Goal: Task Accomplishment & Management: Complete application form

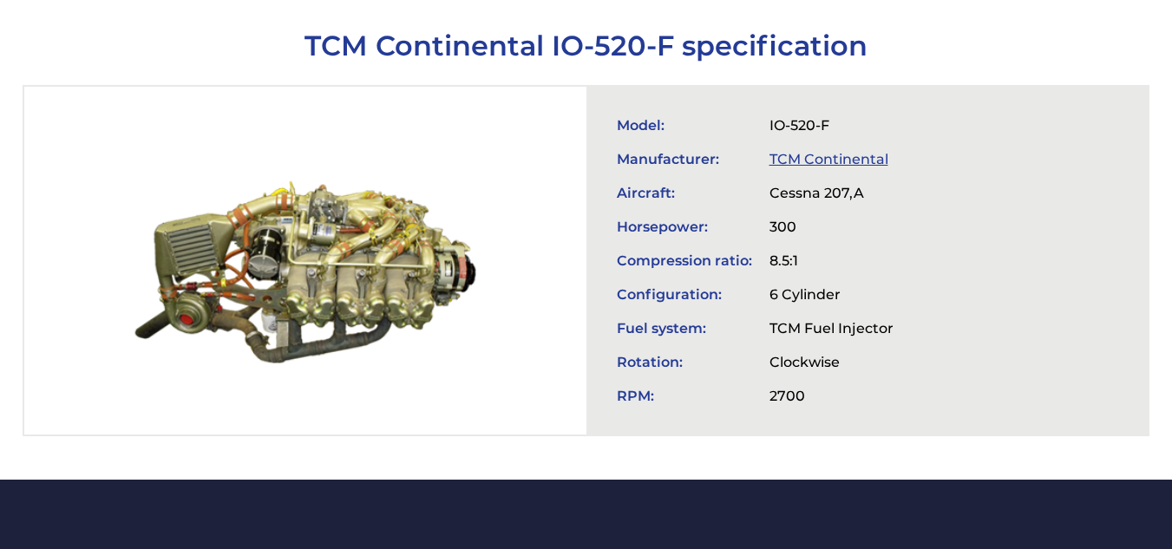
scroll to position [607, 0]
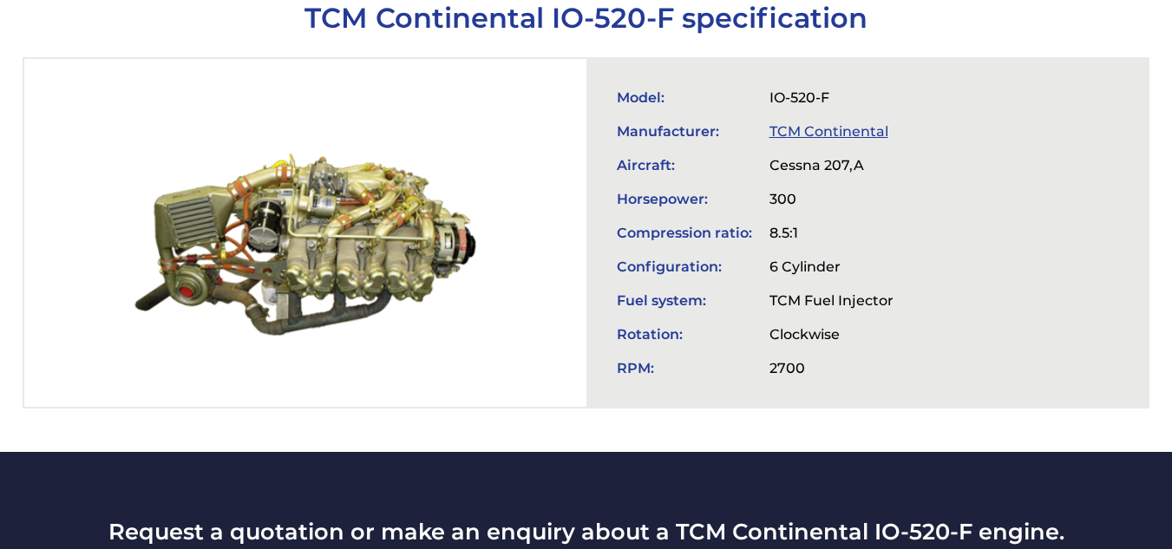
click at [970, 200] on div "Model: IO-520-F Manufacturer: TCM Continental Aircraft: Cessna 207,A Horsepower…" at bounding box center [867, 233] width 562 height 348
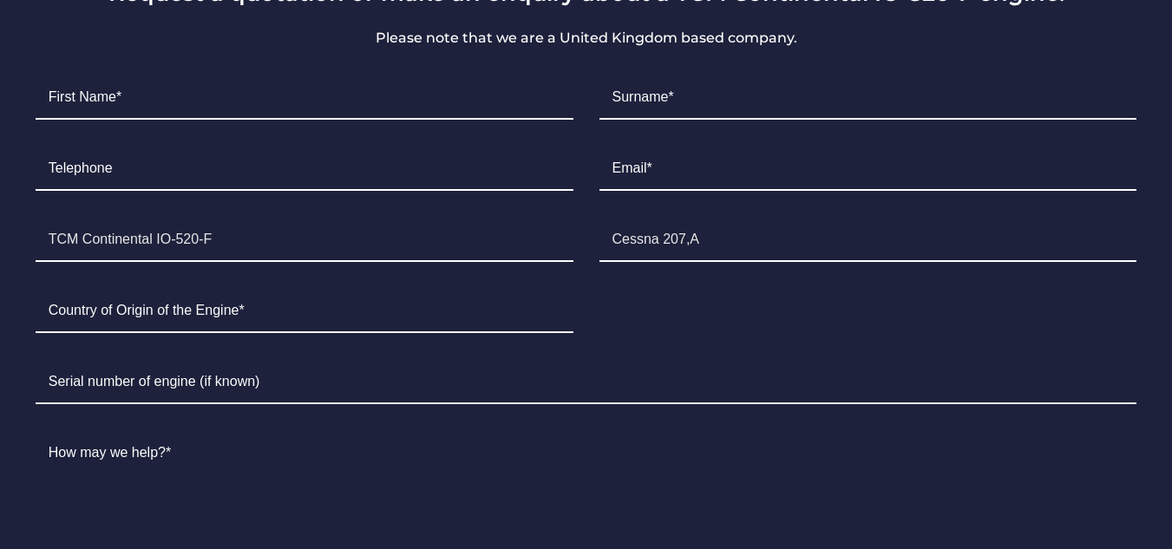
scroll to position [1041, 0]
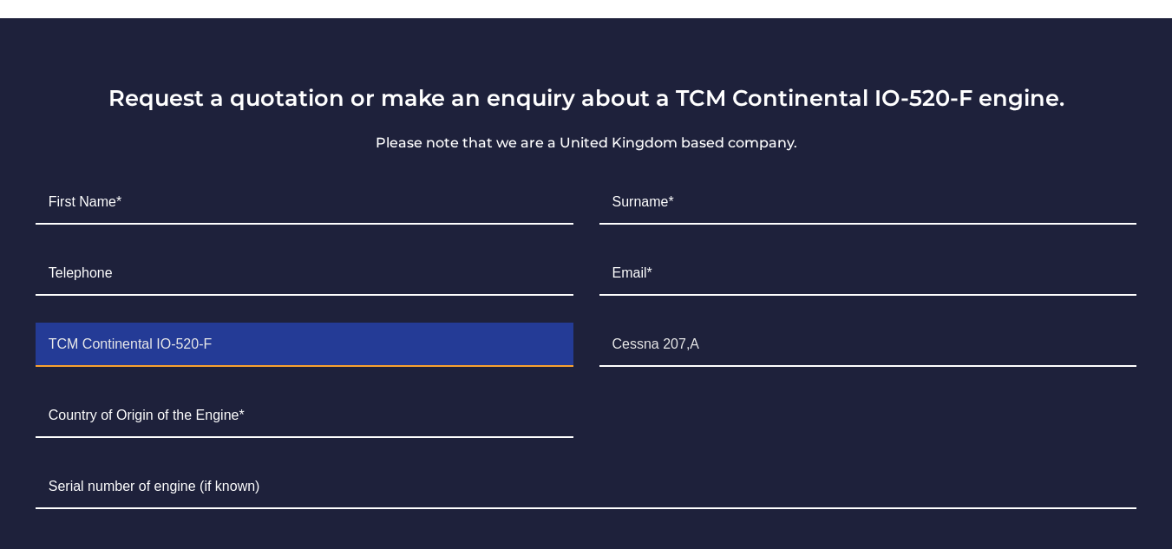
click at [268, 360] on input "TCM Continental IO-520-F" at bounding box center [305, 344] width 538 height 43
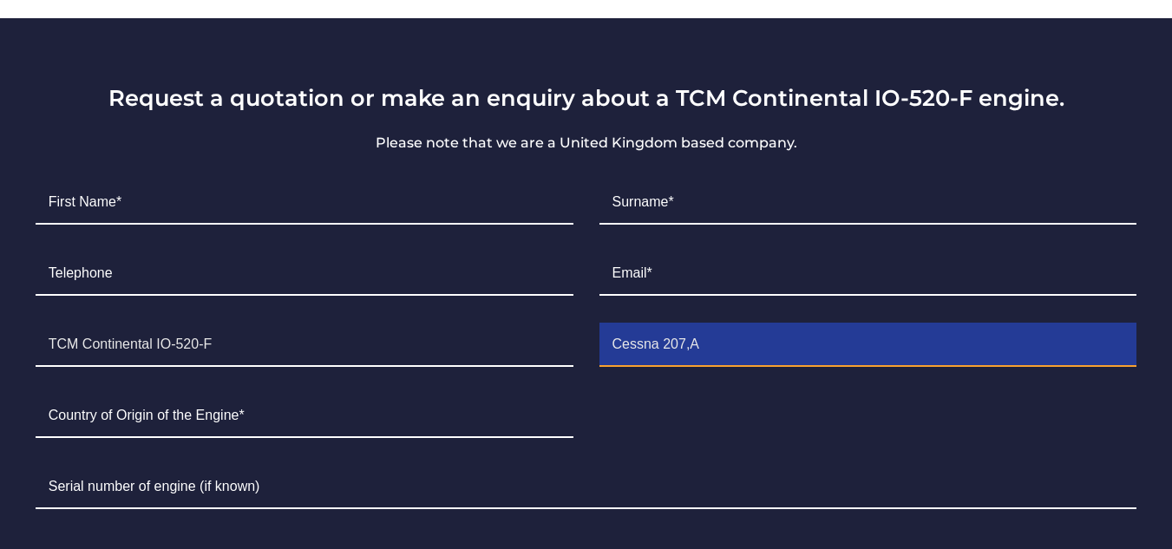
click at [800, 353] on input "Cessna 207,A" at bounding box center [868, 344] width 538 height 43
click at [680, 343] on input "Cessna 207,A" at bounding box center [868, 344] width 538 height 43
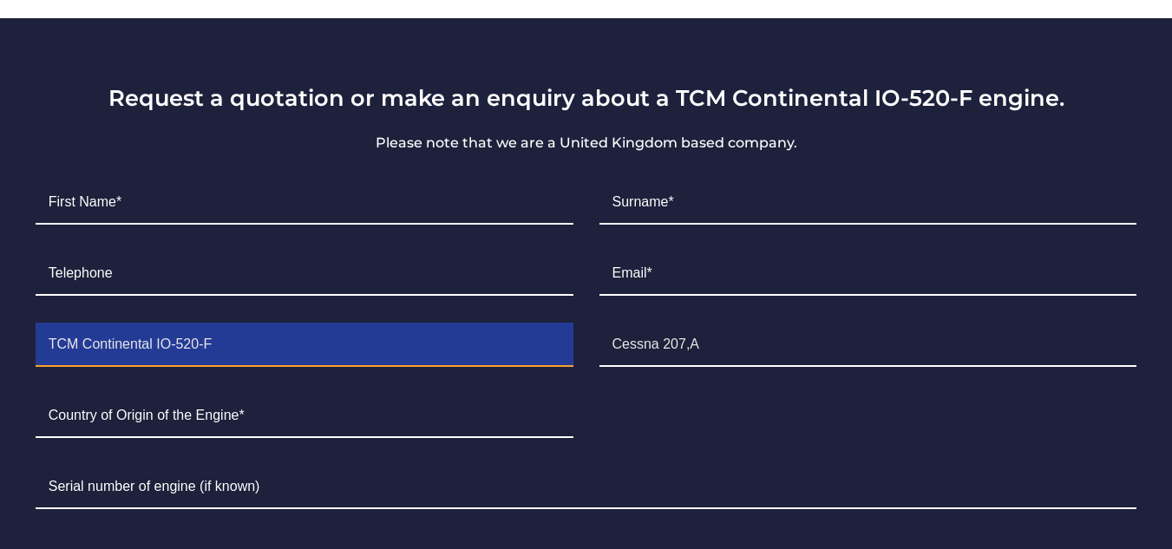
click at [386, 355] on input "TCM Continental IO-520-F" at bounding box center [305, 344] width 538 height 43
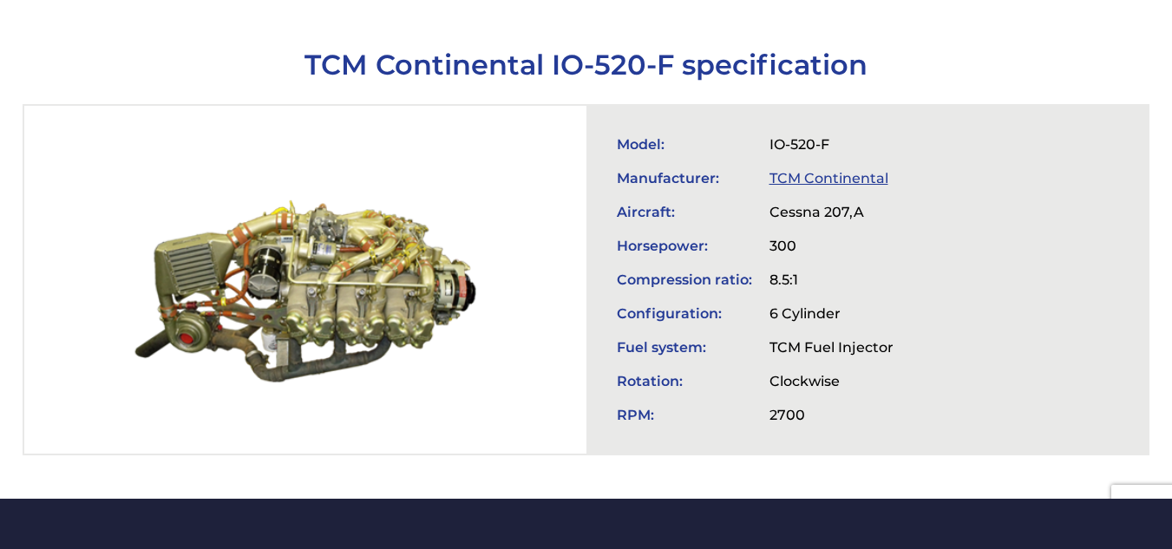
scroll to position [520, 0]
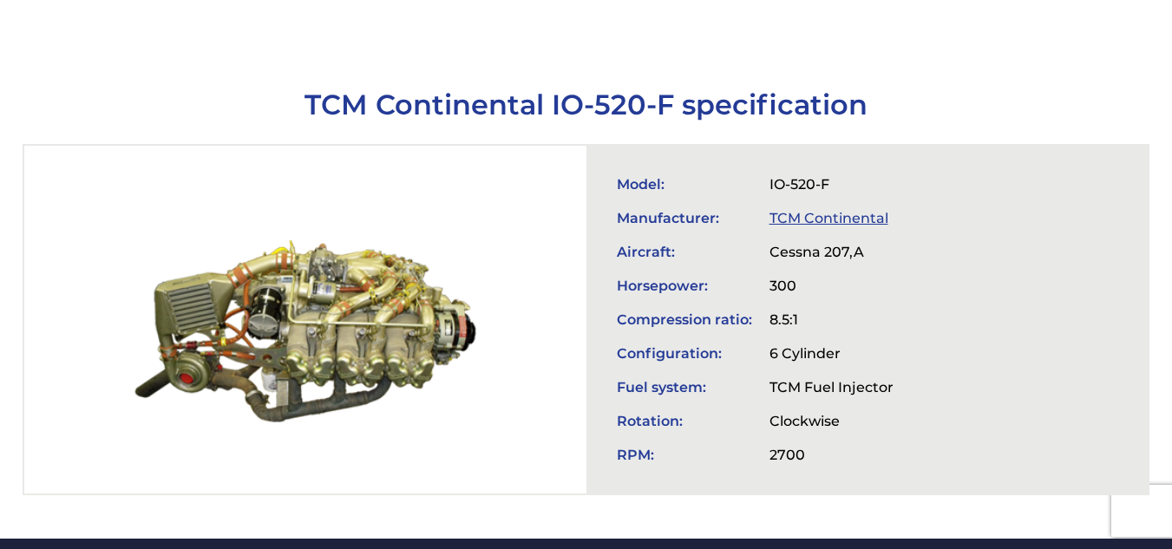
click at [816, 257] on td "Cessna 207,A" at bounding box center [831, 252] width 141 height 34
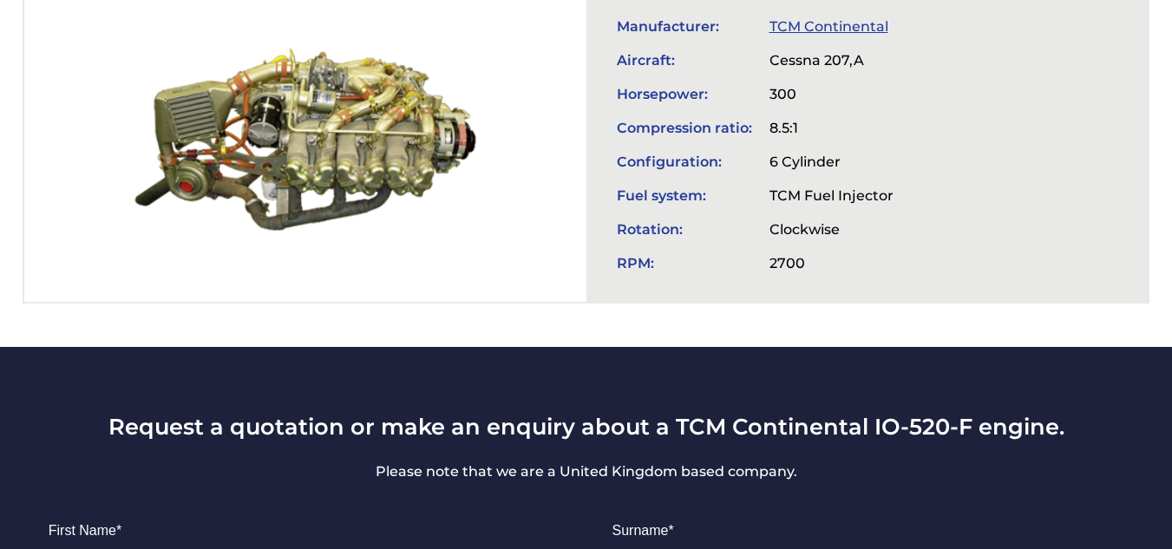
scroll to position [954, 0]
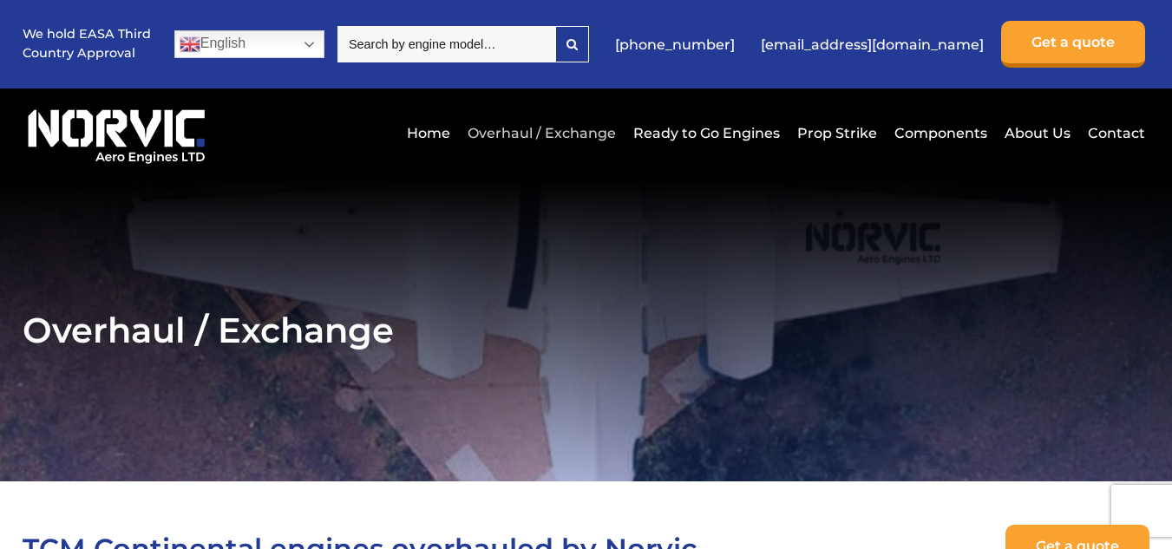
click at [521, 132] on link "Overhaul / Exchange" at bounding box center [541, 133] width 157 height 42
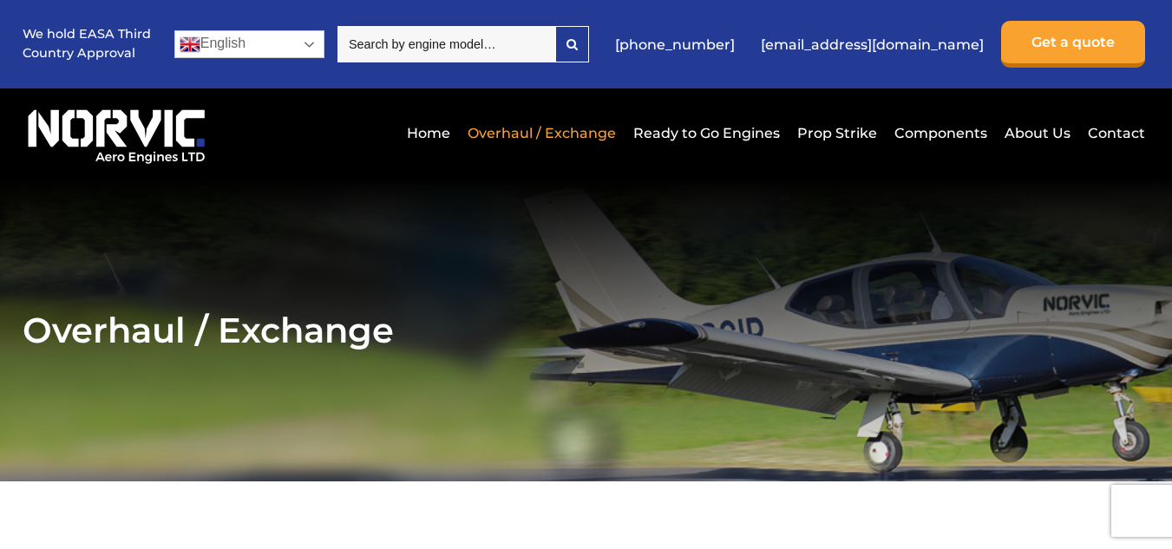
click at [206, 42] on link "English" at bounding box center [249, 44] width 150 height 28
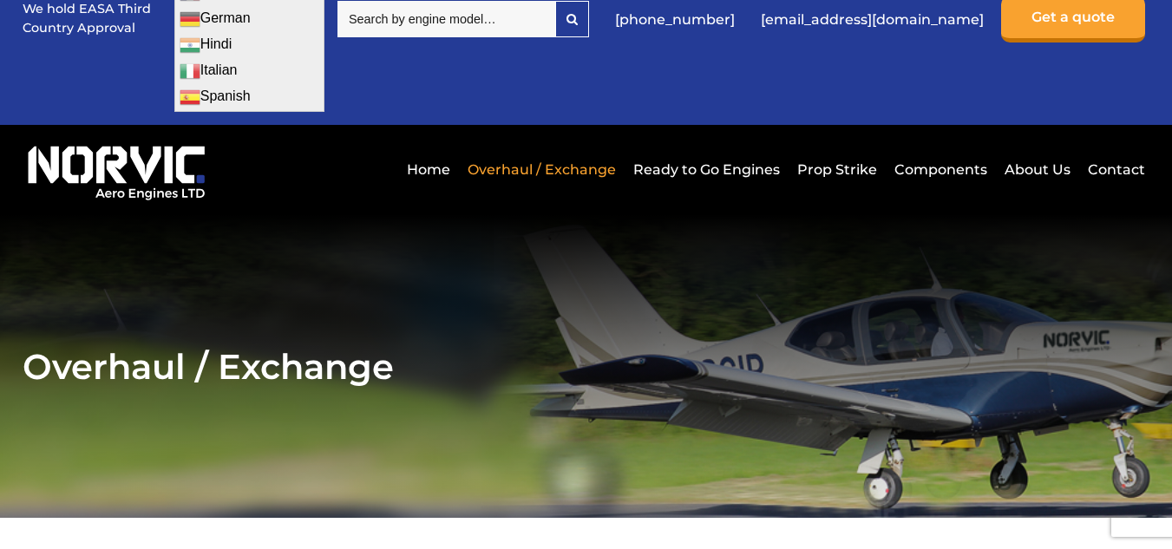
click at [241, 117] on div "We hold EASA Third Country Approval English Dutch English French German Hindi I…" at bounding box center [586, 19] width 1127 height 212
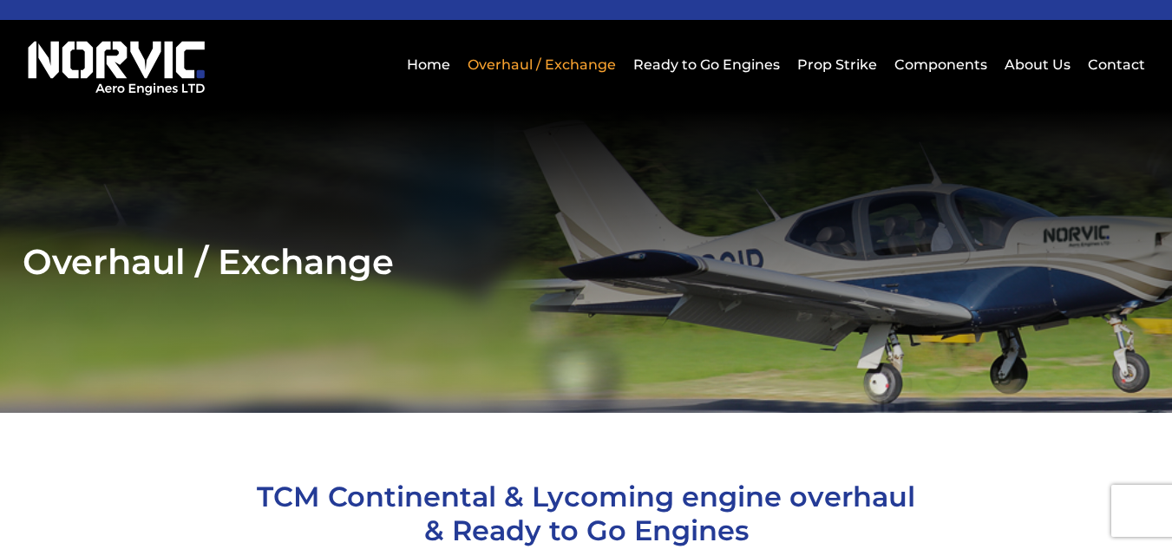
click at [240, 109] on div "Home Overhaul / Exchange Ready to Go Engines Prop Strike Components About Us Co…" at bounding box center [586, 64] width 1127 height 89
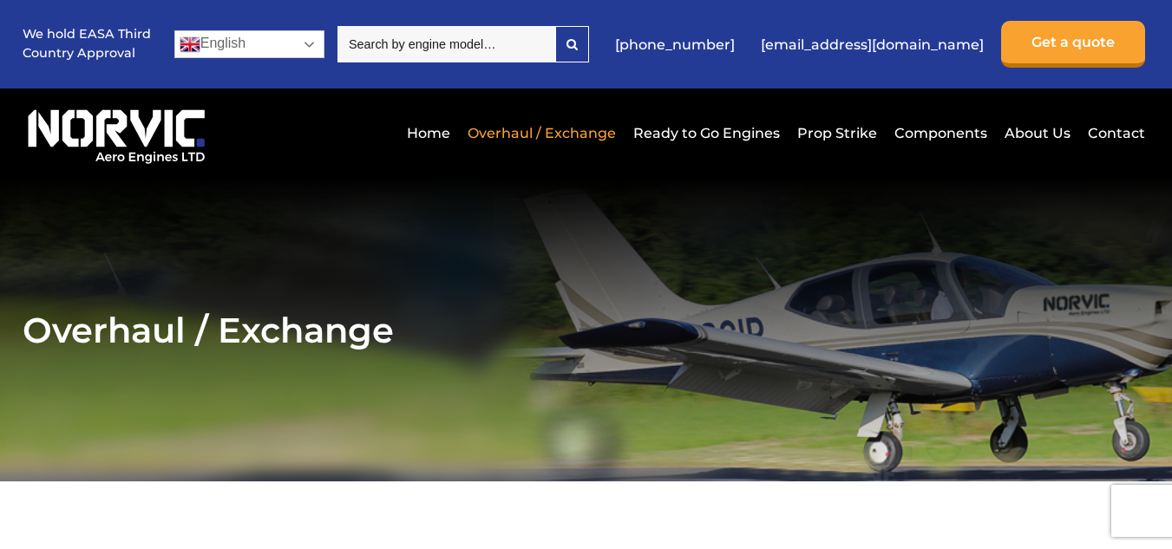
click at [277, 40] on link "English" at bounding box center [249, 44] width 150 height 28
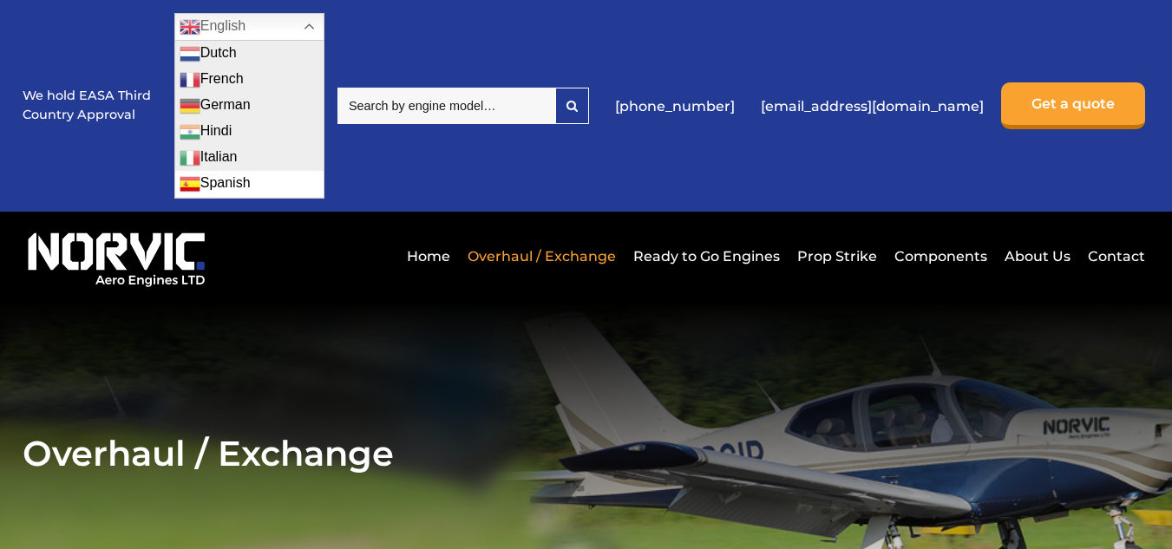
click at [232, 178] on link "Spanish" at bounding box center [249, 184] width 148 height 26
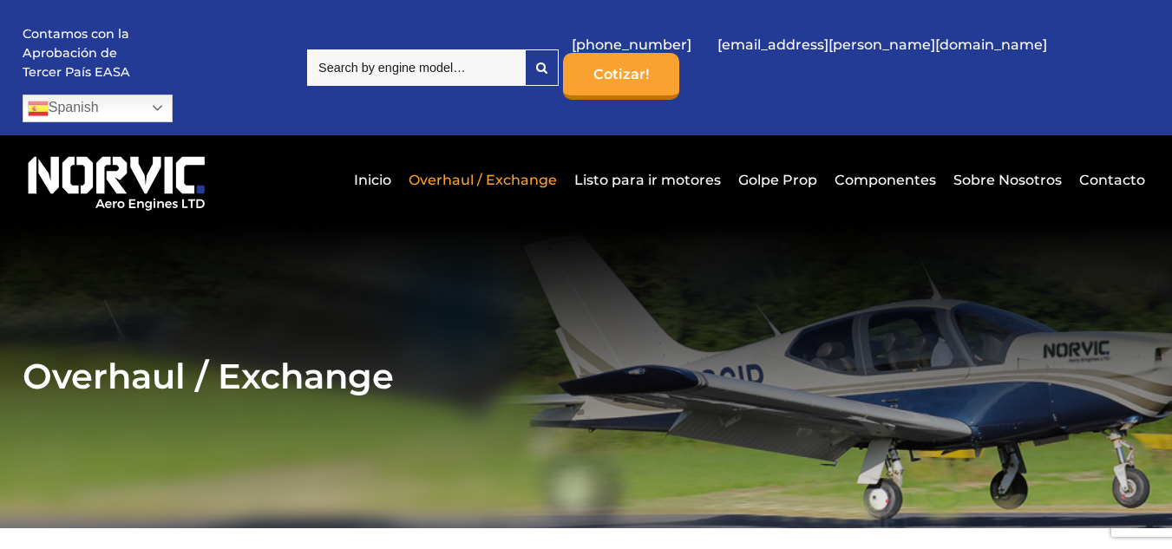
click at [679, 62] on link "Cotizar!" at bounding box center [621, 76] width 116 height 47
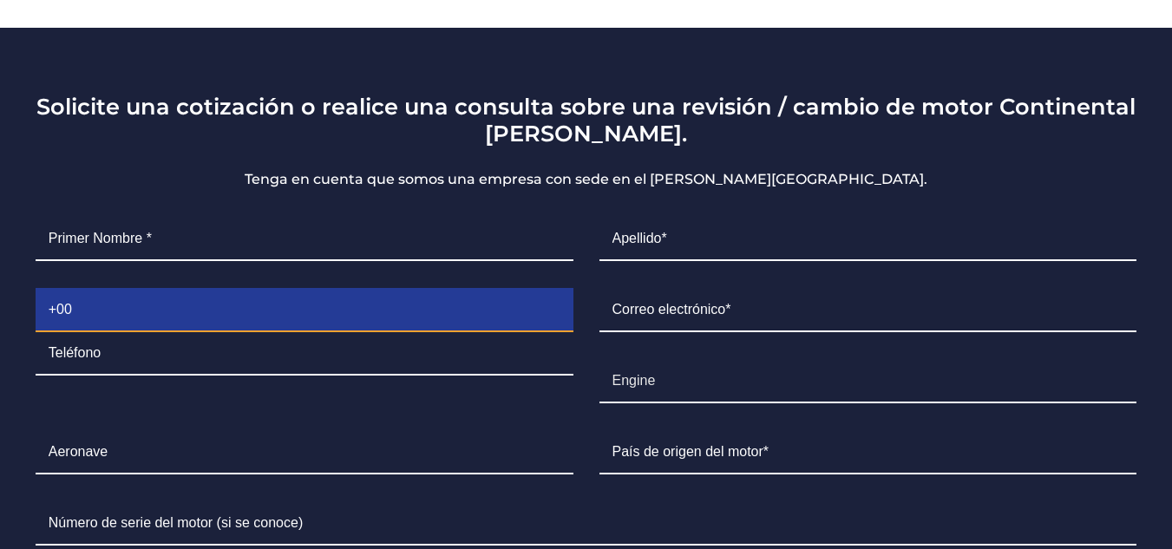
click at [185, 289] on input "Contact form" at bounding box center [305, 310] width 538 height 43
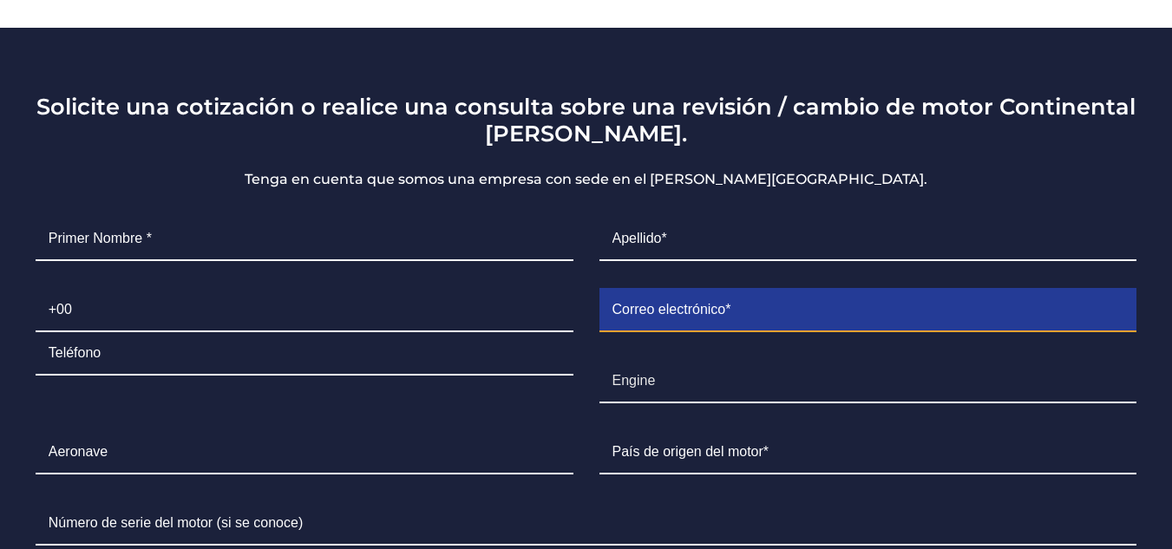
click at [706, 289] on input "Contact form" at bounding box center [868, 310] width 538 height 43
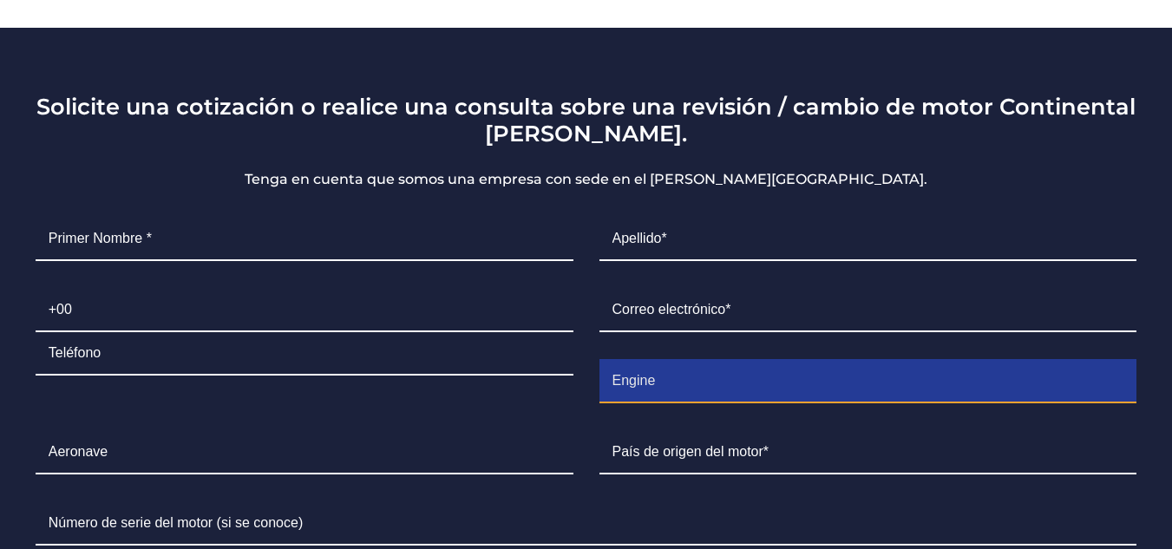
click at [644, 360] on input "Engine" at bounding box center [868, 381] width 538 height 43
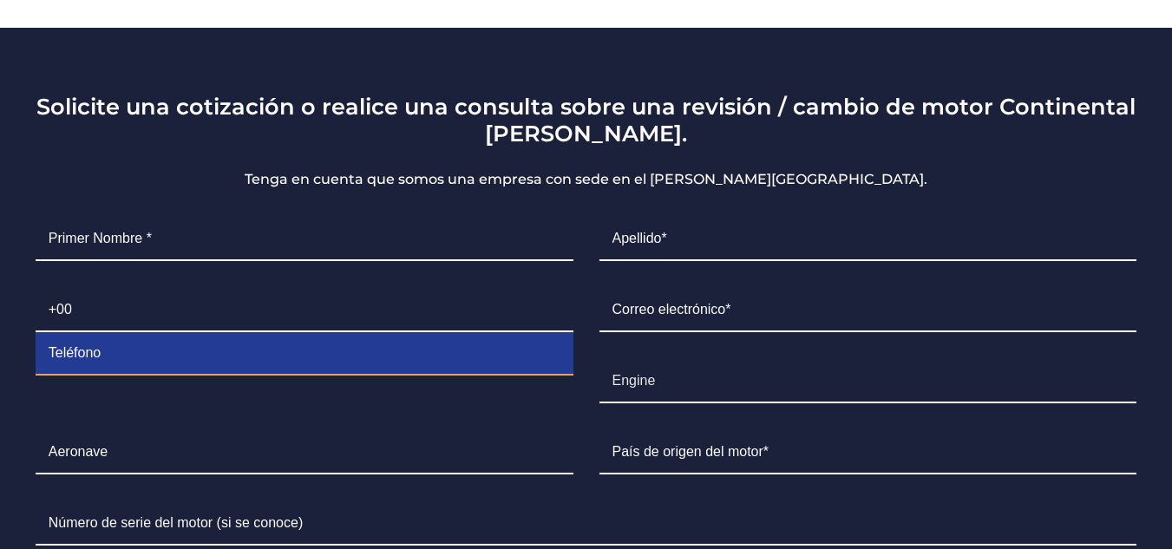
click at [291, 332] on input "Contact form" at bounding box center [305, 353] width 538 height 43
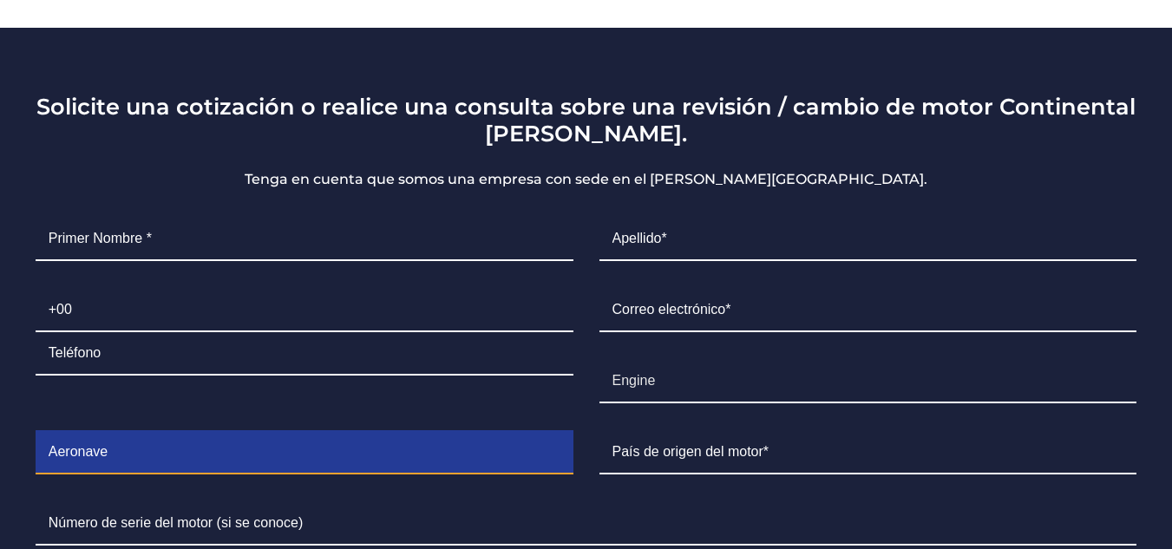
click at [169, 437] on input "Contact form" at bounding box center [305, 452] width 538 height 43
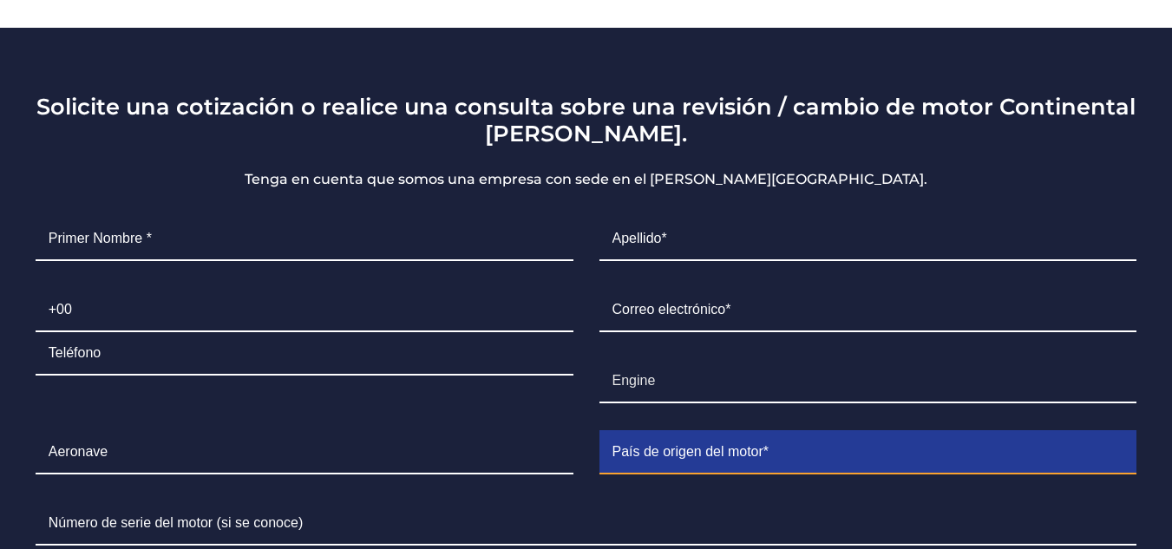
click at [717, 431] on input "Contact form" at bounding box center [868, 452] width 538 height 43
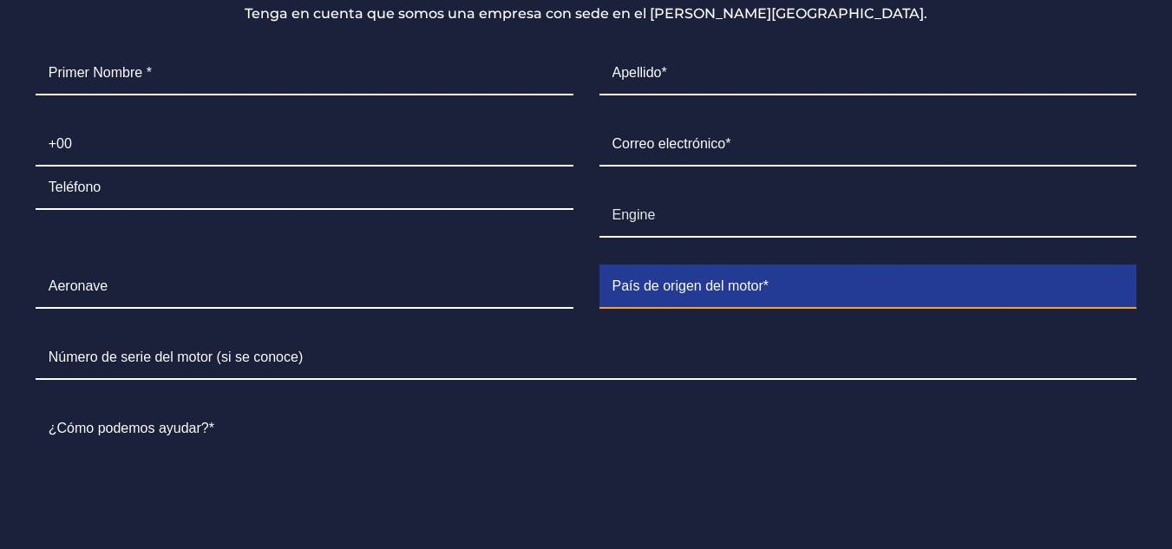
scroll to position [1435, 0]
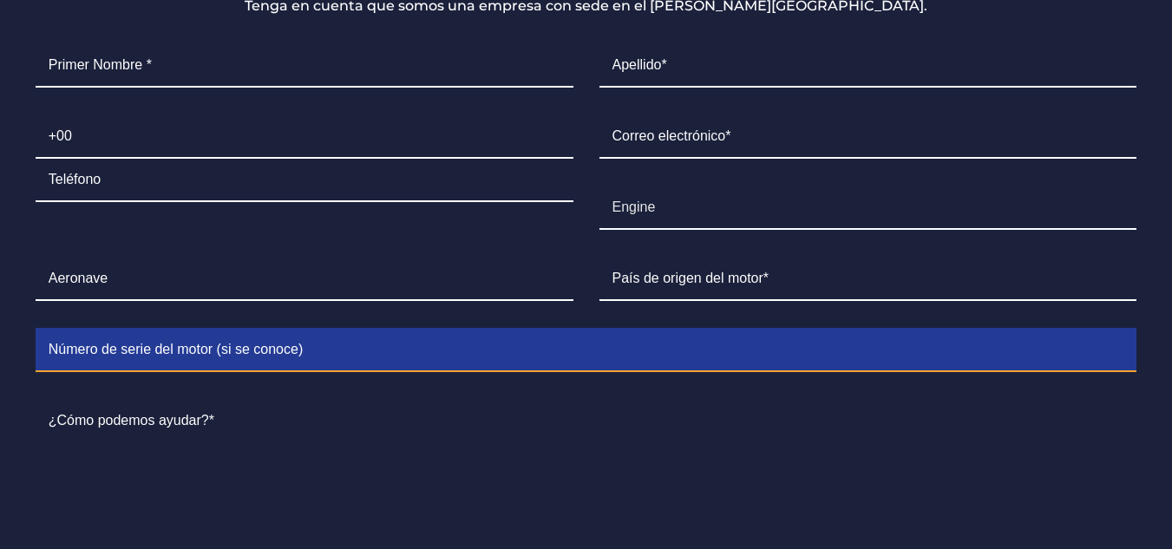
click at [212, 329] on input "Contact form" at bounding box center [586, 350] width 1101 height 43
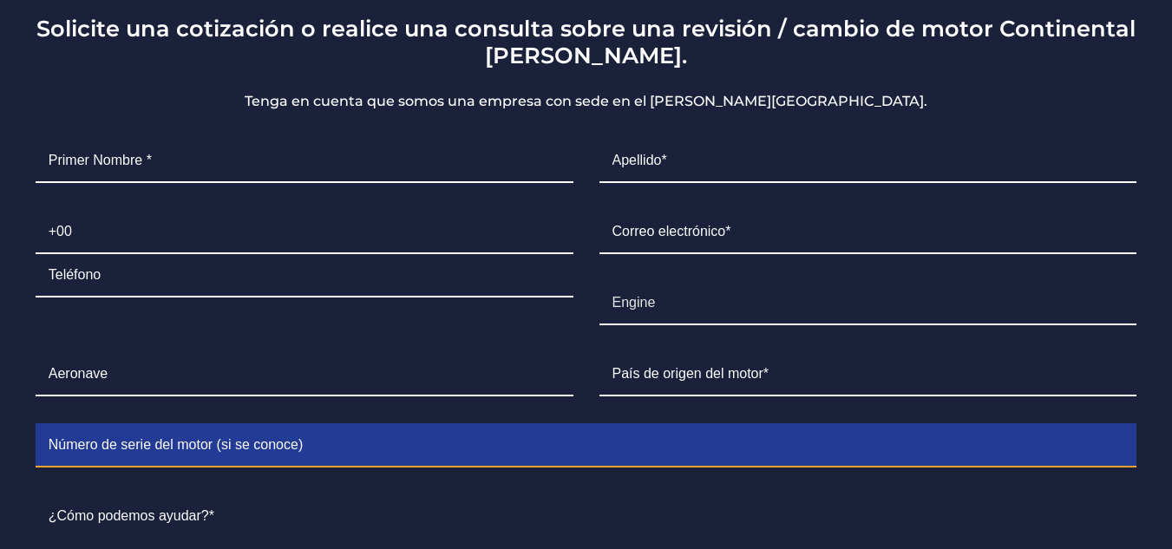
scroll to position [1175, 0]
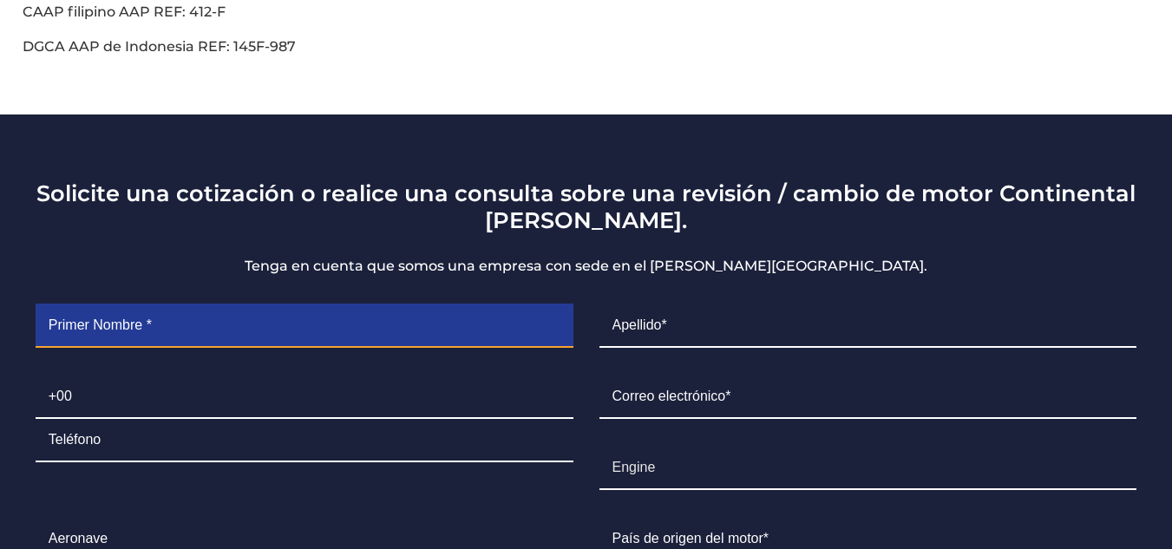
click at [399, 304] on input "Contact form" at bounding box center [305, 325] width 538 height 43
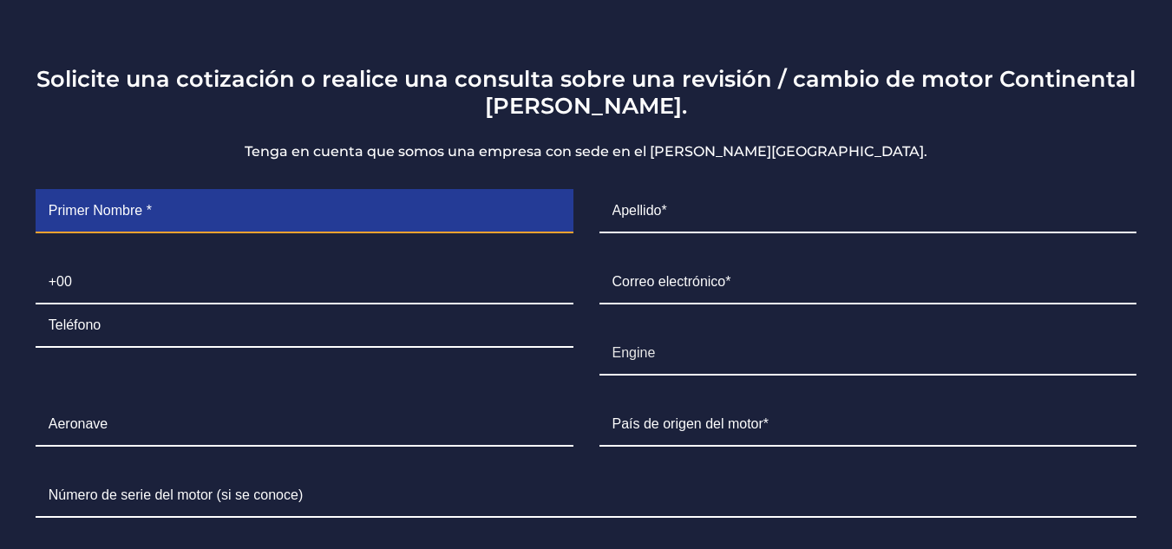
scroll to position [1435, 0]
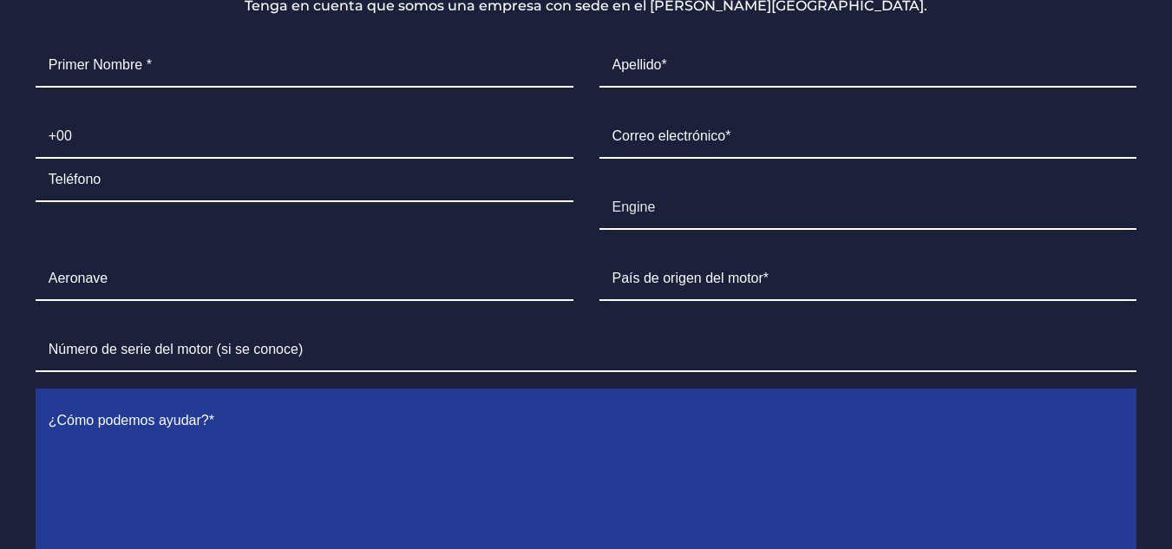
click at [157, 443] on textarea "Contact form" at bounding box center [586, 492] width 1101 height 184
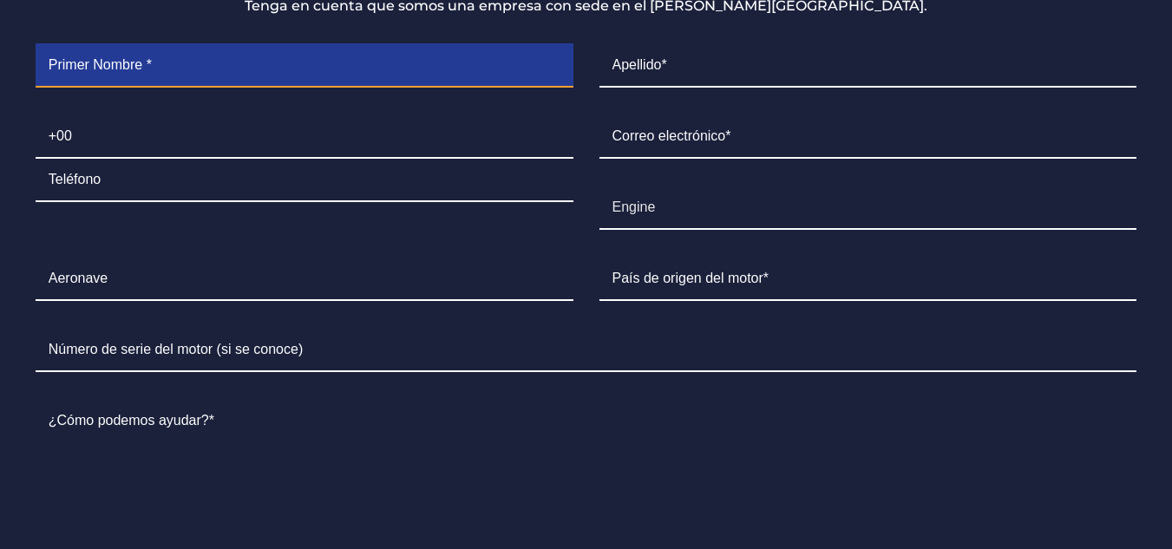
click at [222, 48] on input "Contact form" at bounding box center [305, 65] width 538 height 43
type input "Adriana"
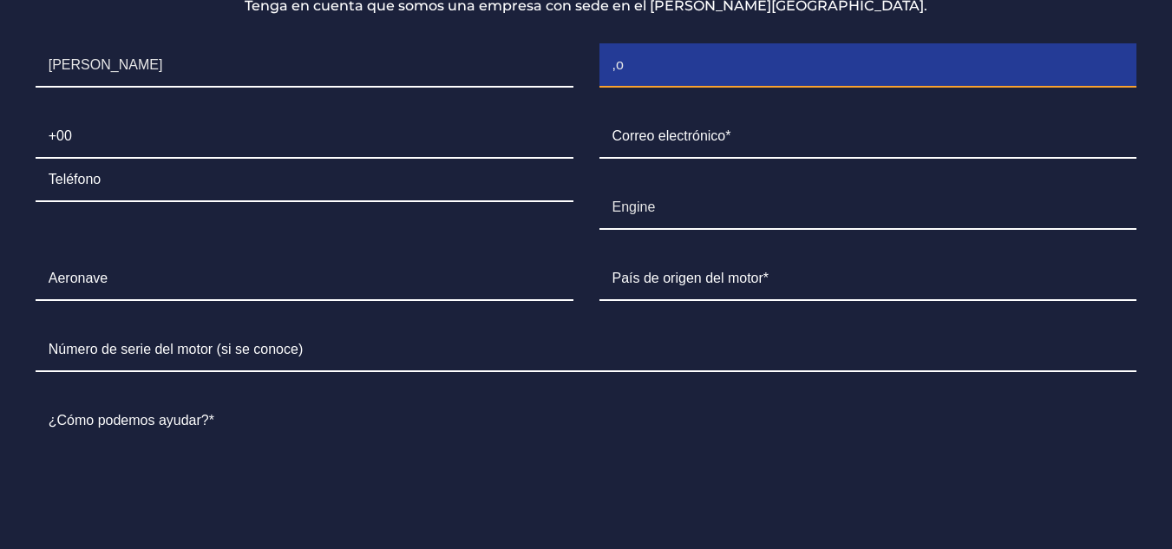
type input ","
type input "Molina"
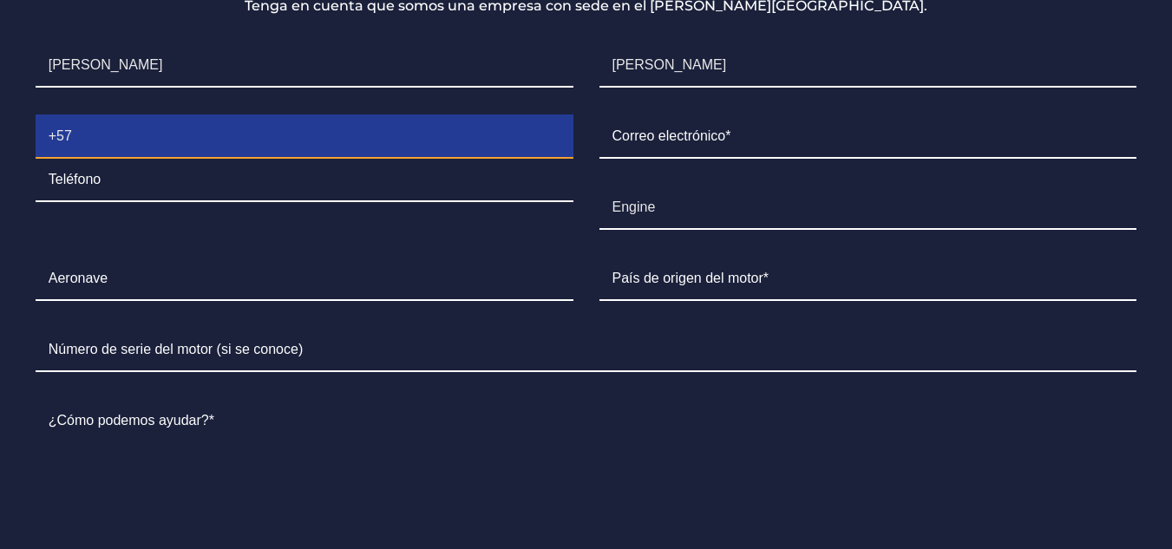
paste input "318 4559340"
type input "+57318 4559340"
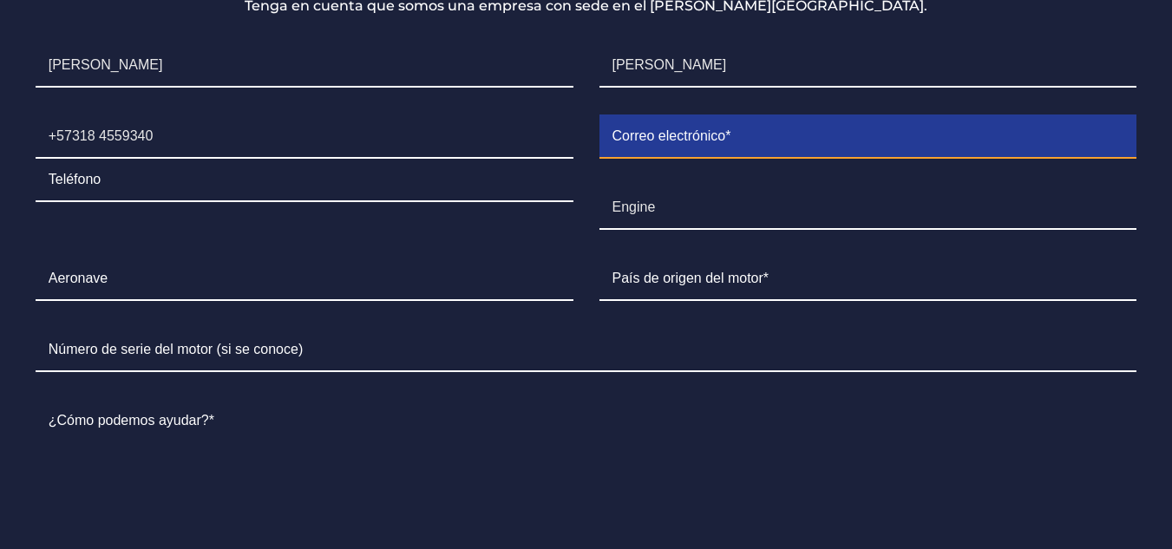
click at [769, 115] on input "Contact form" at bounding box center [868, 136] width 538 height 43
paste input "amolina@centralaerospace.com"
type input "amolina@centralaerospace.com"
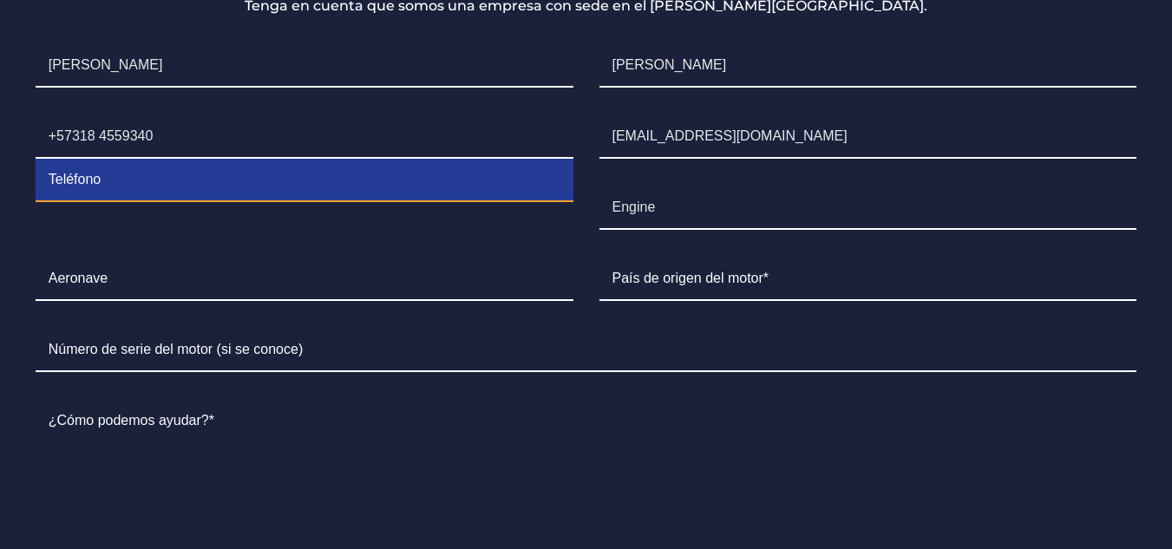
click at [266, 159] on input "Contact form" at bounding box center [305, 180] width 538 height 43
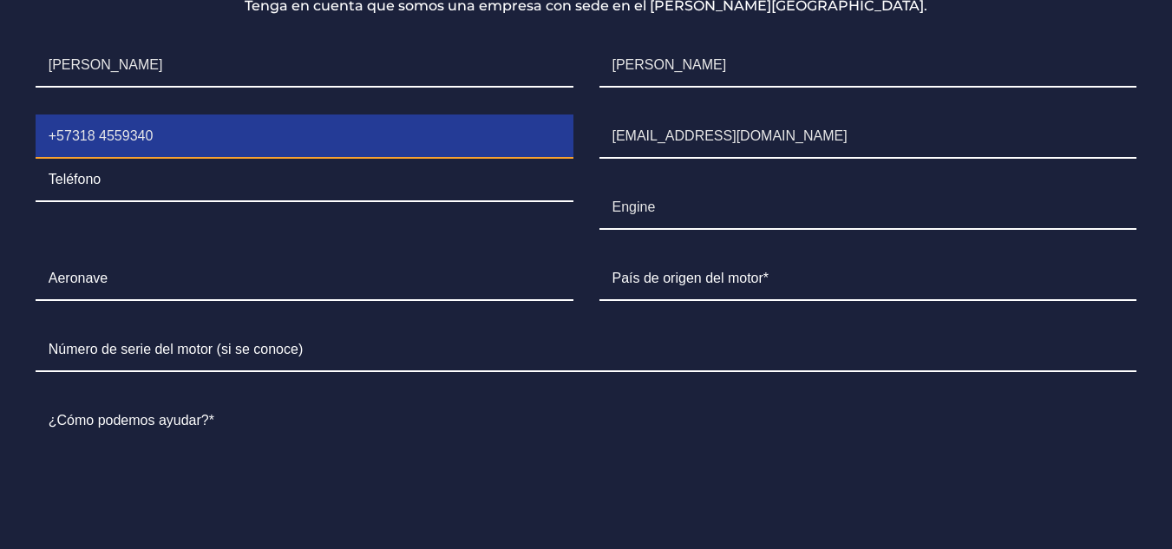
drag, startPoint x: 212, startPoint y: 116, endPoint x: 0, endPoint y: 106, distance: 211.9
click at [0, 106] on section "Solicite una cotización o realice una consulta sobre una revisión / cambio de m…" at bounding box center [586, 309] width 1172 height 910
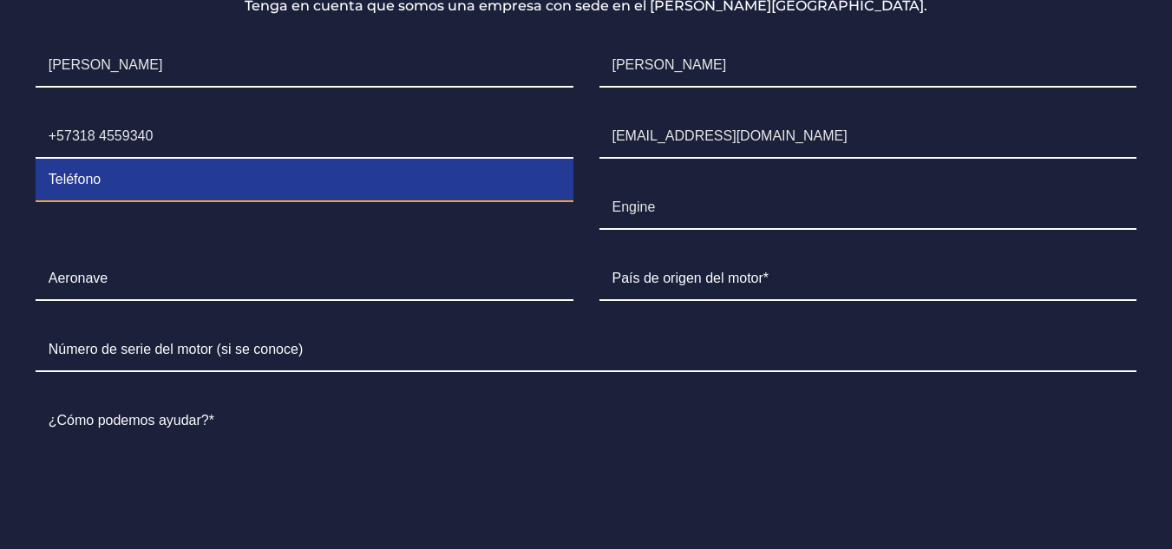
click at [151, 159] on input "Contact form" at bounding box center [305, 180] width 538 height 43
paste input "+57318 4559340"
type input "+57318 4559340"
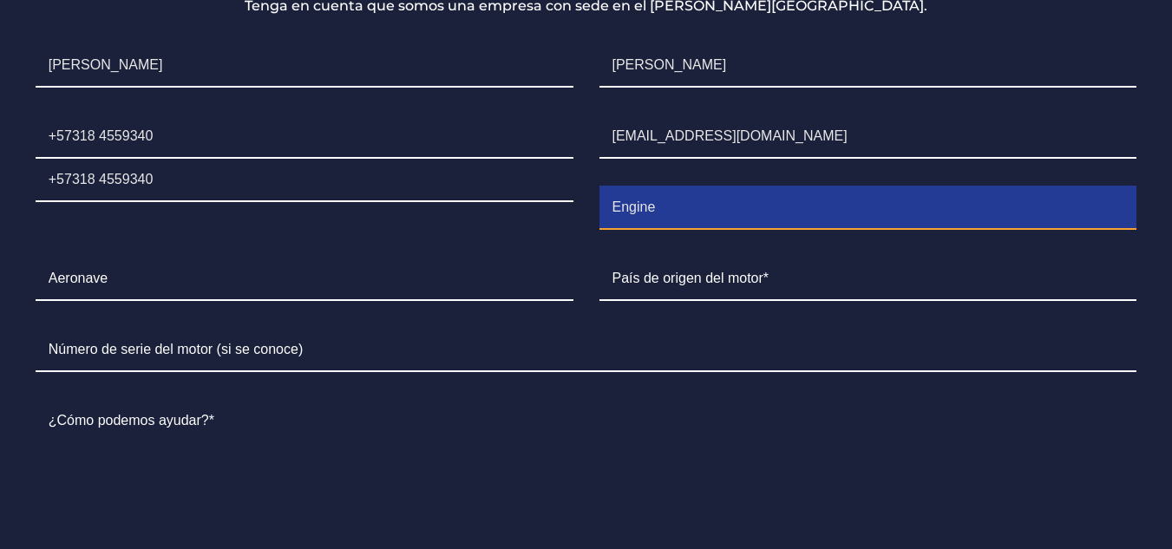
click at [649, 186] on input "Engine" at bounding box center [868, 207] width 538 height 43
drag, startPoint x: 604, startPoint y: 173, endPoint x: 448, endPoint y: 151, distance: 157.7
click at [448, 151] on ul "Primer Nombre * Adriana Apellido* Molina Teléfono +57318 4559340 +57318 4559340…" at bounding box center [586, 375] width 1127 height 690
type input "i"
type input "IO-520F"
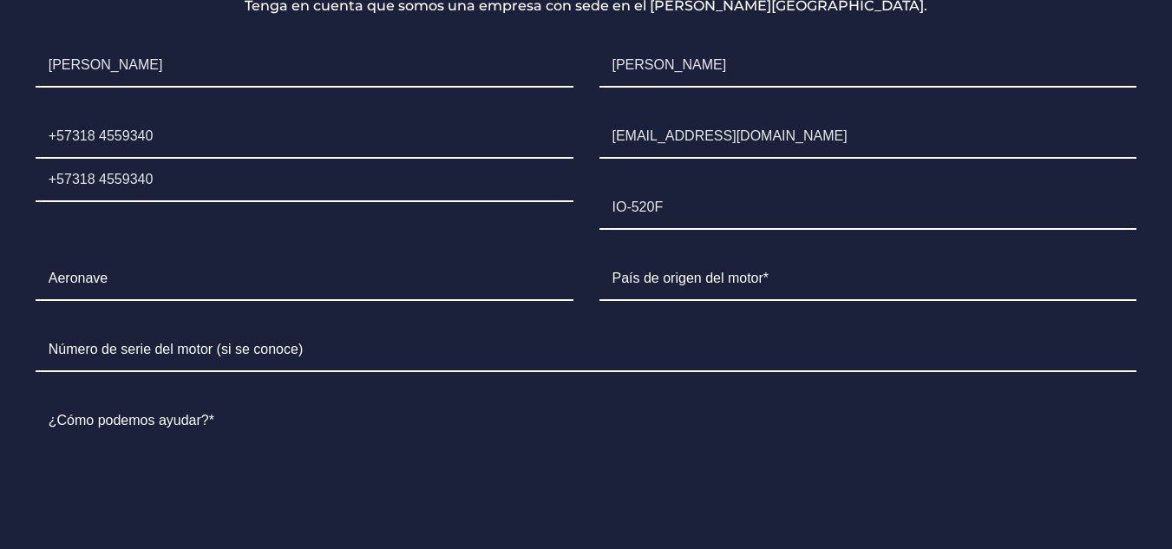
click at [172, 272] on li "Aeronave" at bounding box center [305, 279] width 564 height 71
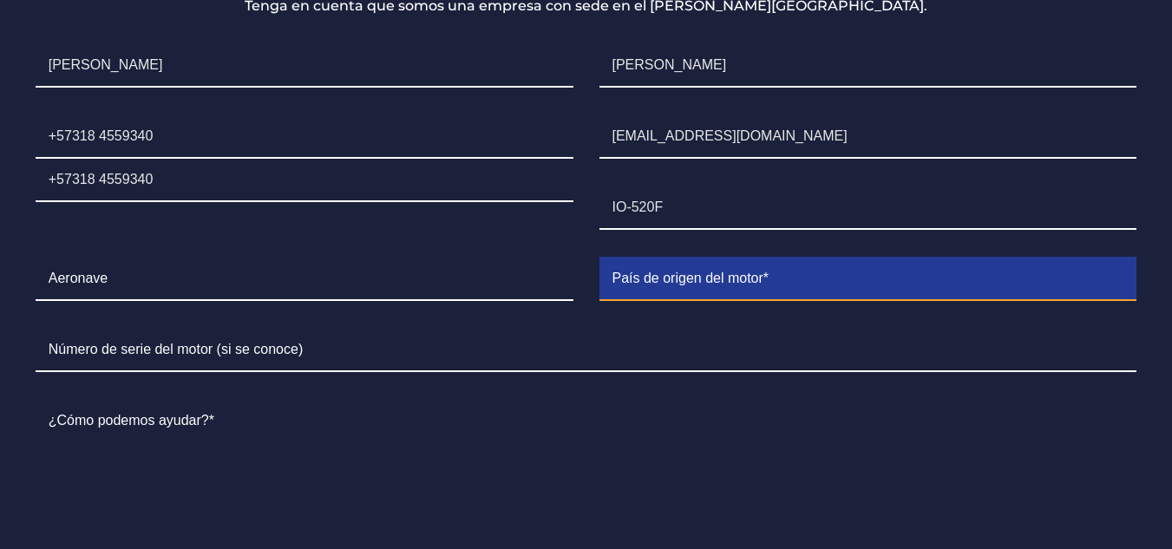
click at [717, 258] on input "Contact form" at bounding box center [868, 279] width 538 height 43
type input "C"
type input "c"
type input "Colombia"
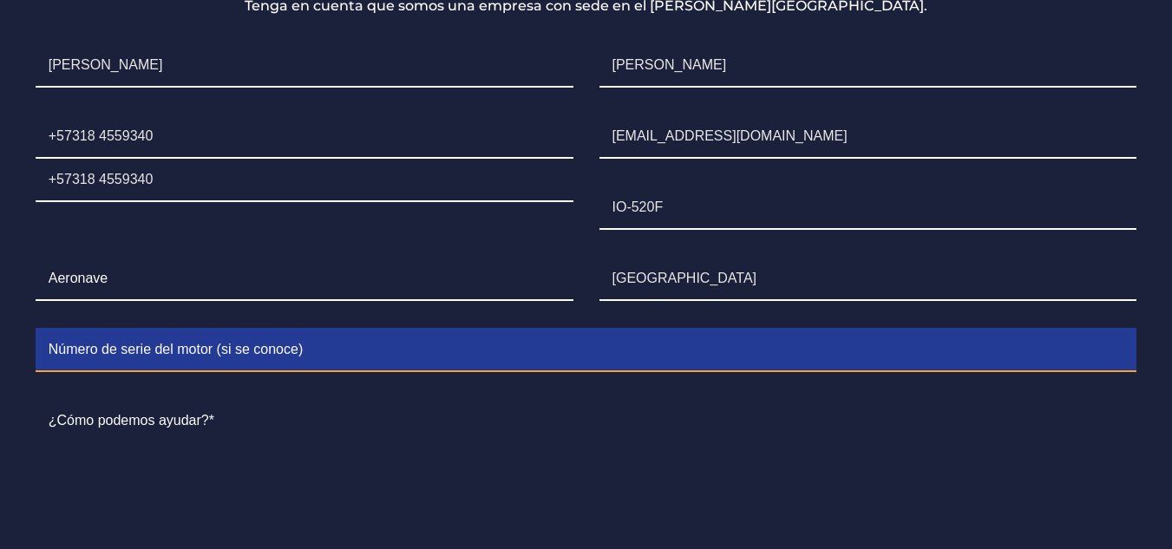
click at [170, 329] on input "Contact form" at bounding box center [586, 350] width 1101 height 43
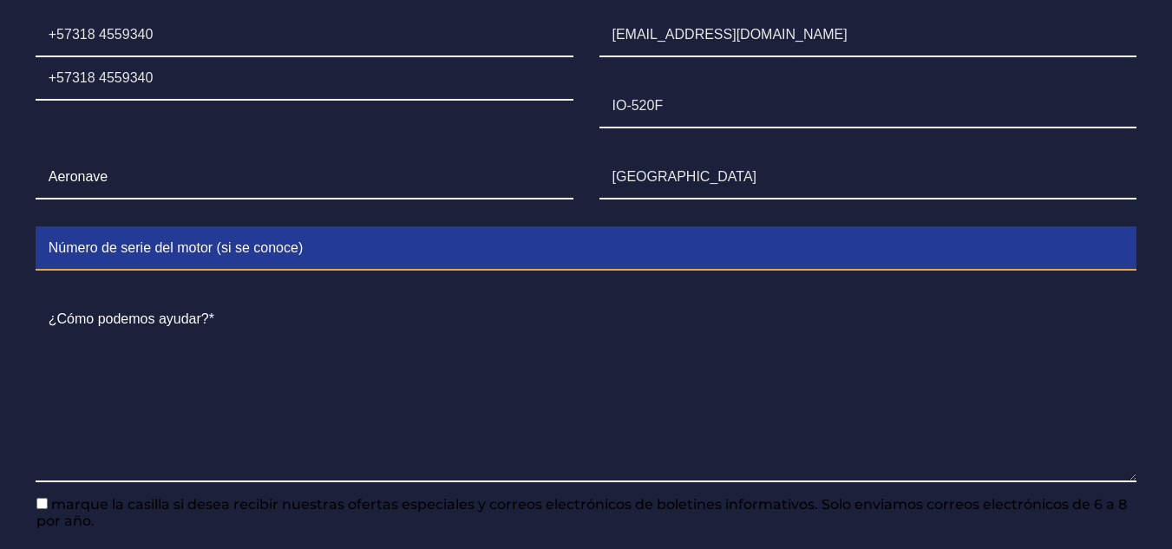
scroll to position [1696, 0]
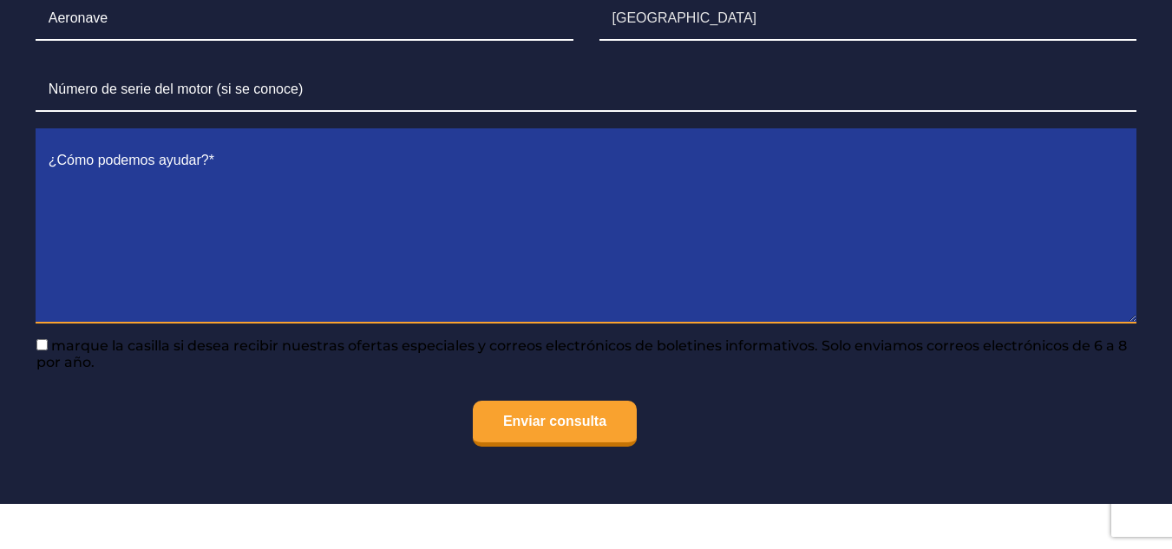
click at [169, 231] on textarea "Contact form" at bounding box center [586, 232] width 1101 height 184
click at [194, 178] on textarea "Contact form" at bounding box center [586, 232] width 1101 height 184
paste textarea "Good afternoon , To whom it may concern, I hope this message finds you well. My…"
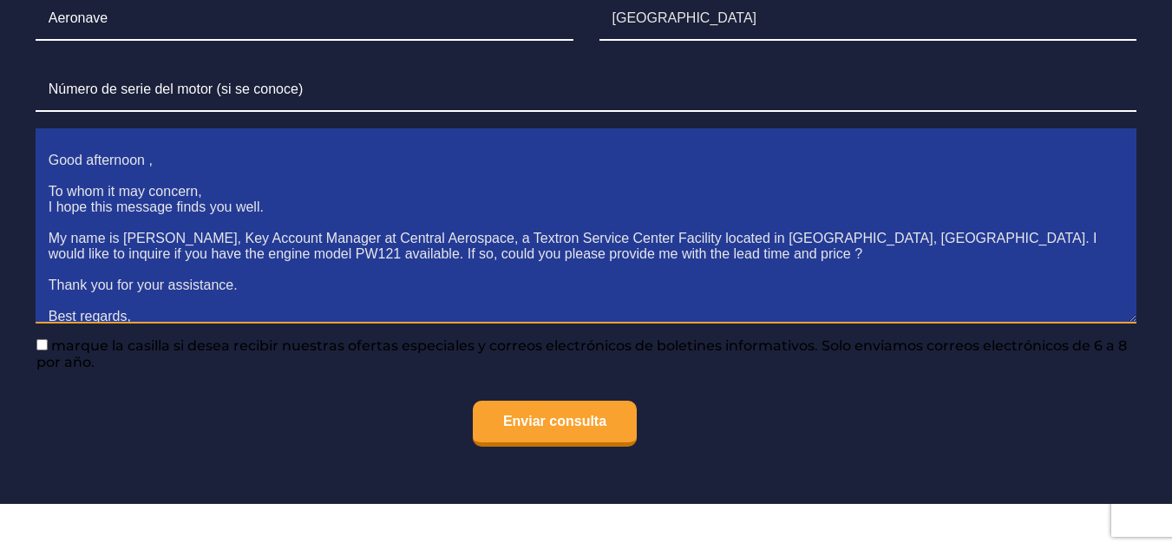
scroll to position [2, 0]
drag, startPoint x: 149, startPoint y: 131, endPoint x: 87, endPoint y: 129, distance: 62.5
click at [87, 140] on textarea "Good afternoon , To whom it may concern, I hope this message finds you well. My…" at bounding box center [586, 232] width 1101 height 184
click at [97, 192] on textarea "Good morning, To whom it may concern, I hope this message finds you well. My na…" at bounding box center [586, 232] width 1101 height 184
click at [173, 173] on textarea "Good morning, To whom it may concern, I hope this message finds you well. My na…" at bounding box center [586, 232] width 1101 height 184
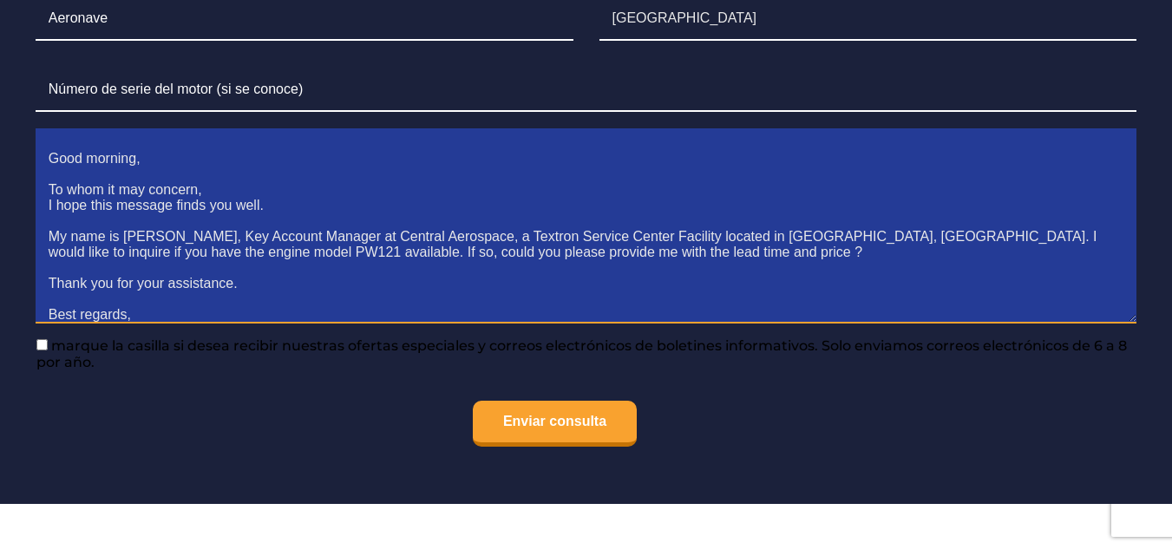
click at [238, 179] on textarea "Good morning, To whom it may concern, I hope this message finds you well. My na…" at bounding box center [586, 232] width 1101 height 184
click at [134, 221] on textarea "Good morning, To whom it may concern, I hope this message finds you well. My na…" at bounding box center [586, 232] width 1101 height 184
click at [147, 203] on textarea "Good morning, To whom it may concern, I hope this message finds you well. My na…" at bounding box center [586, 232] width 1101 height 184
drag, startPoint x: 180, startPoint y: 223, endPoint x: 138, endPoint y: 221, distance: 42.5
click at [138, 221] on textarea "Good morning, To whom it may concern, I hope this message finds you well. My na…" at bounding box center [586, 232] width 1101 height 184
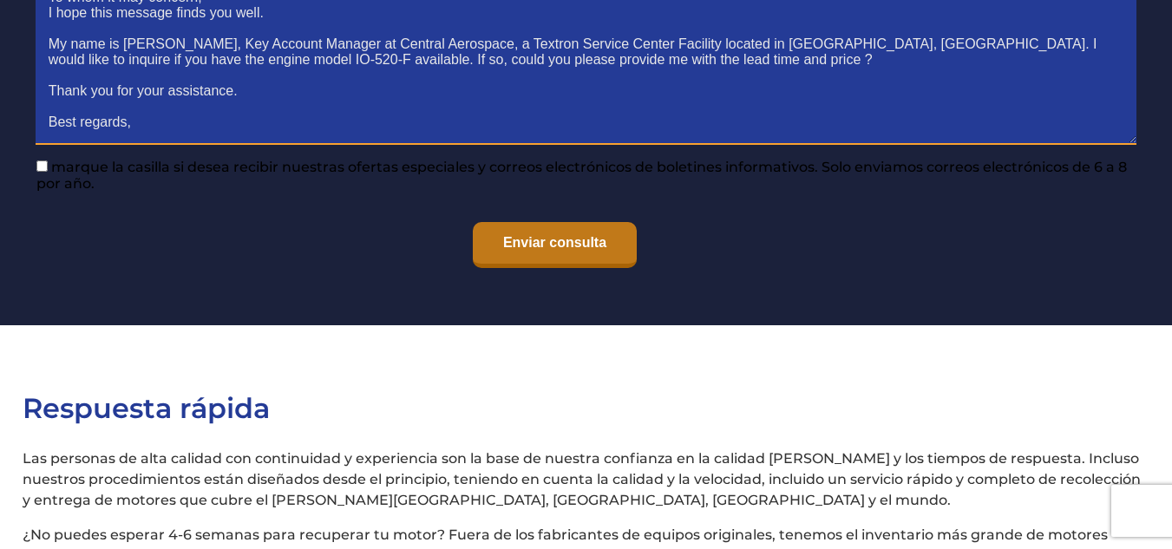
scroll to position [1782, 0]
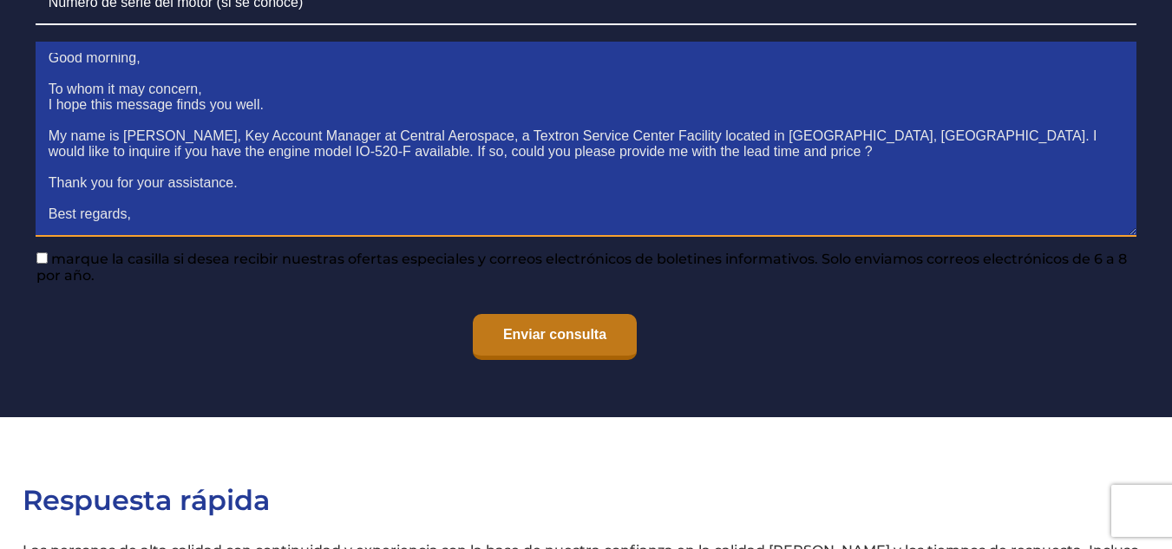
type textarea "Good morning, To whom it may concern, I hope this message finds you well. My na…"
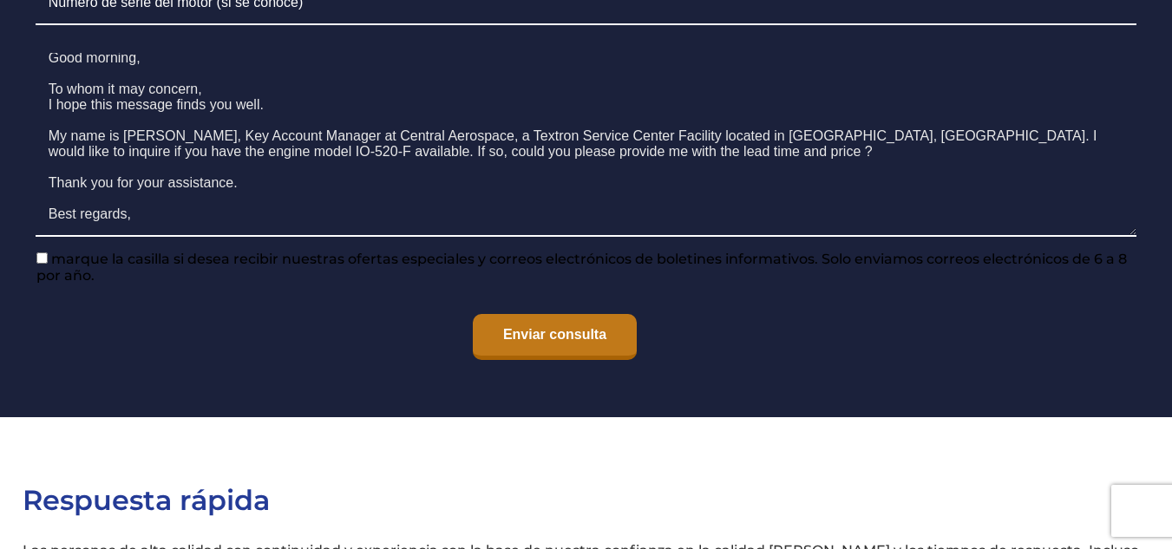
click at [528, 321] on input "Enviar consulta" at bounding box center [555, 337] width 164 height 46
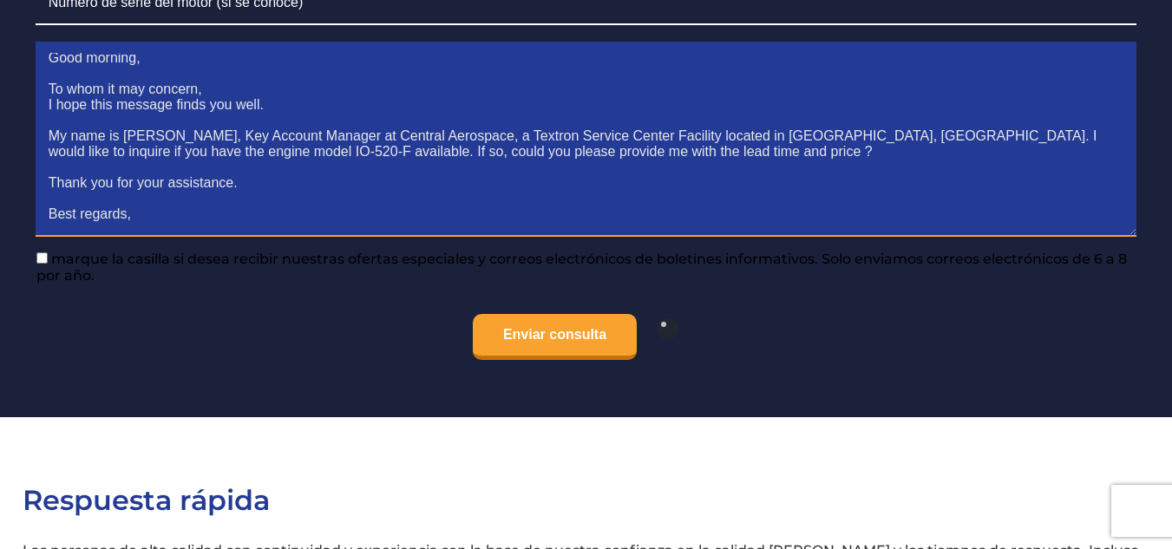
scroll to position [0, 0]
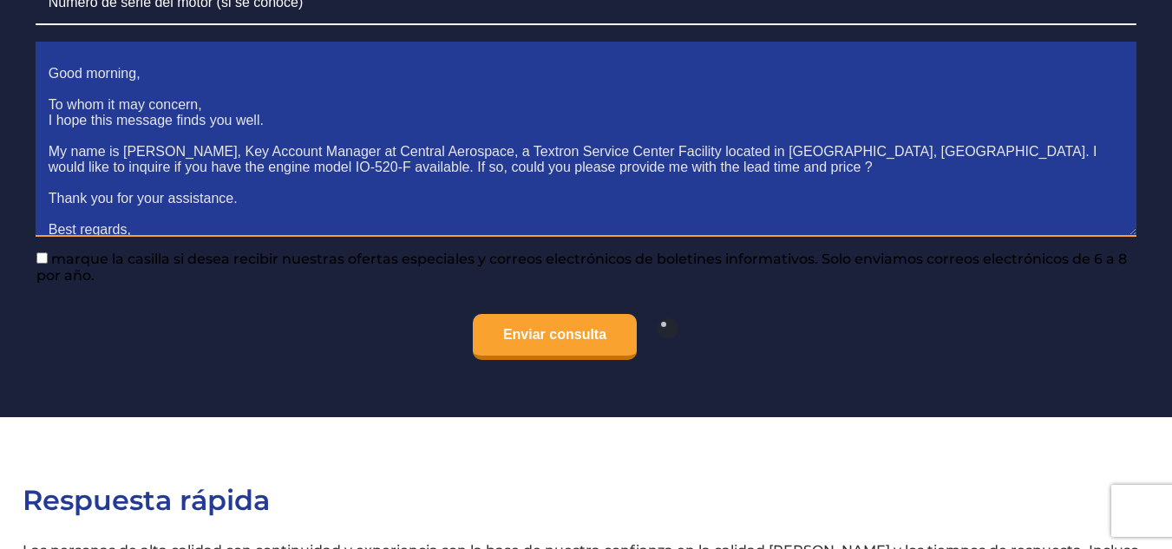
drag, startPoint x: 157, startPoint y: 188, endPoint x: 1, endPoint y: 33, distance: 220.2
click at [491, 183] on textarea "Good morning, To whom it may concern, I hope this message finds you well. My na…" at bounding box center [586, 145] width 1101 height 184
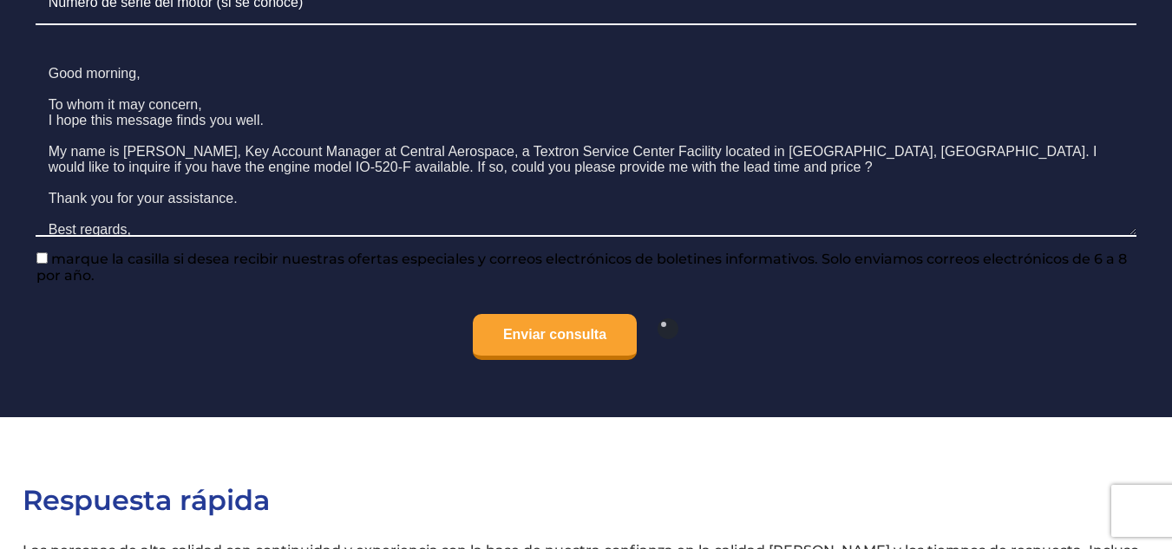
click at [43, 252] on input"] "marque la casilla si desea recibir nuestras ofertas especiales y correos electr…" at bounding box center [41, 257] width 11 height 11
checkbox input"] "true"
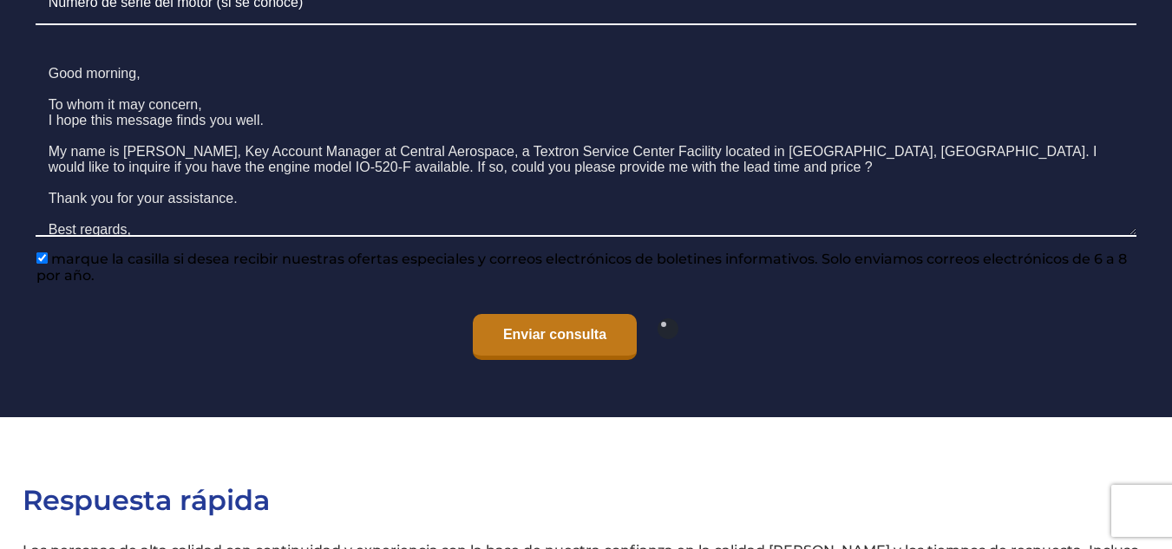
click at [506, 315] on input "Enviar consulta" at bounding box center [555, 337] width 164 height 46
click at [504, 316] on input "Enviar consulta" at bounding box center [555, 337] width 164 height 46
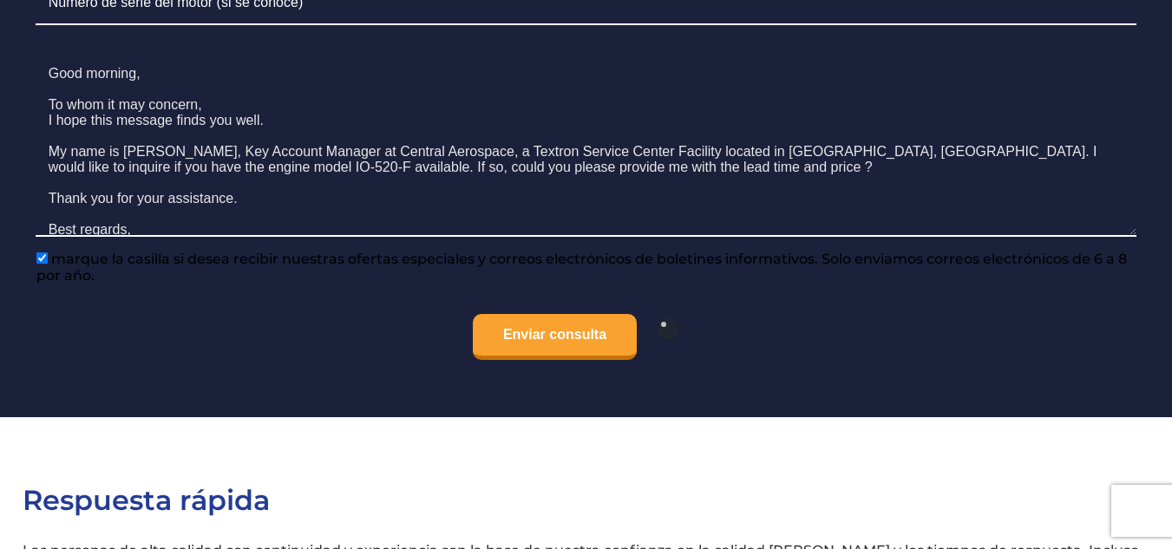
click at [492, 342] on li "Enviar consulta" at bounding box center [586, 337] width 1127 height 74
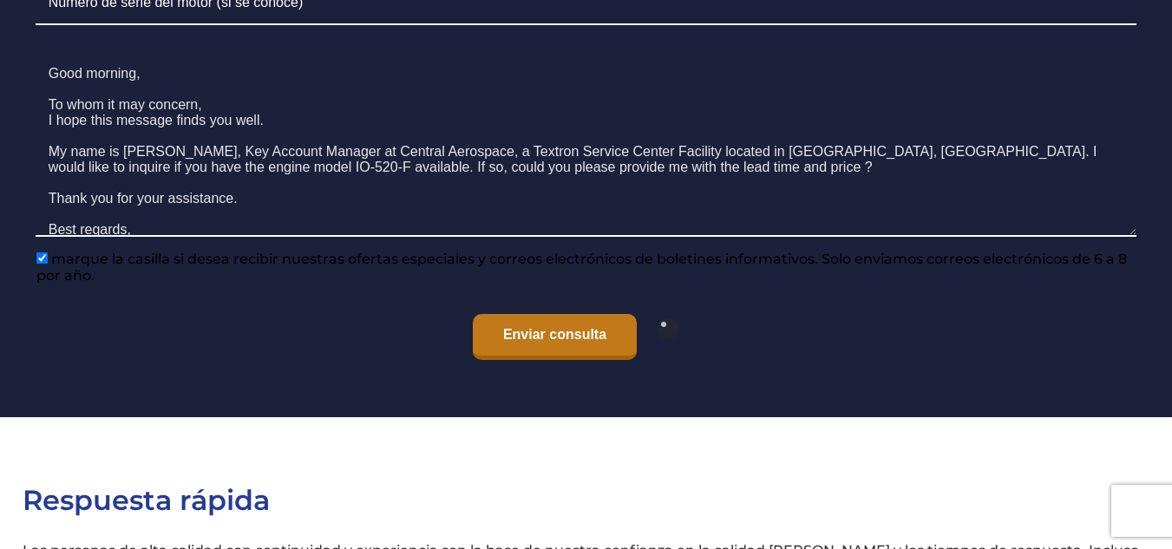
click at [547, 322] on input "Enviar consulta" at bounding box center [555, 337] width 164 height 46
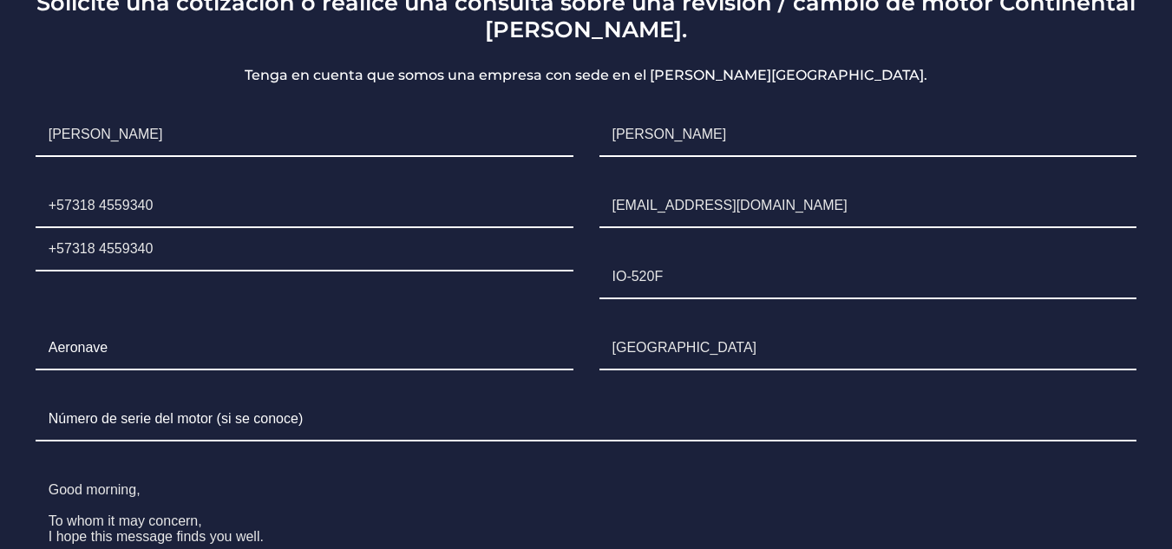
scroll to position [1522, 0]
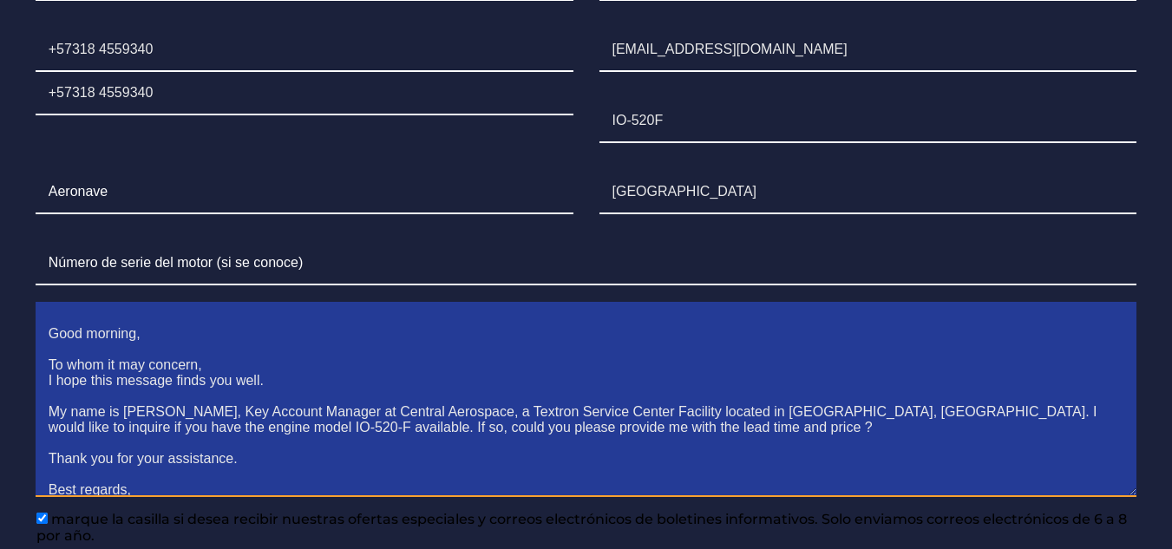
drag, startPoint x: 318, startPoint y: 290, endPoint x: 314, endPoint y: 258, distance: 31.5
click at [317, 313] on textarea "Good morning, To whom it may concern, I hope this message finds you well. My na…" at bounding box center [586, 405] width 1101 height 184
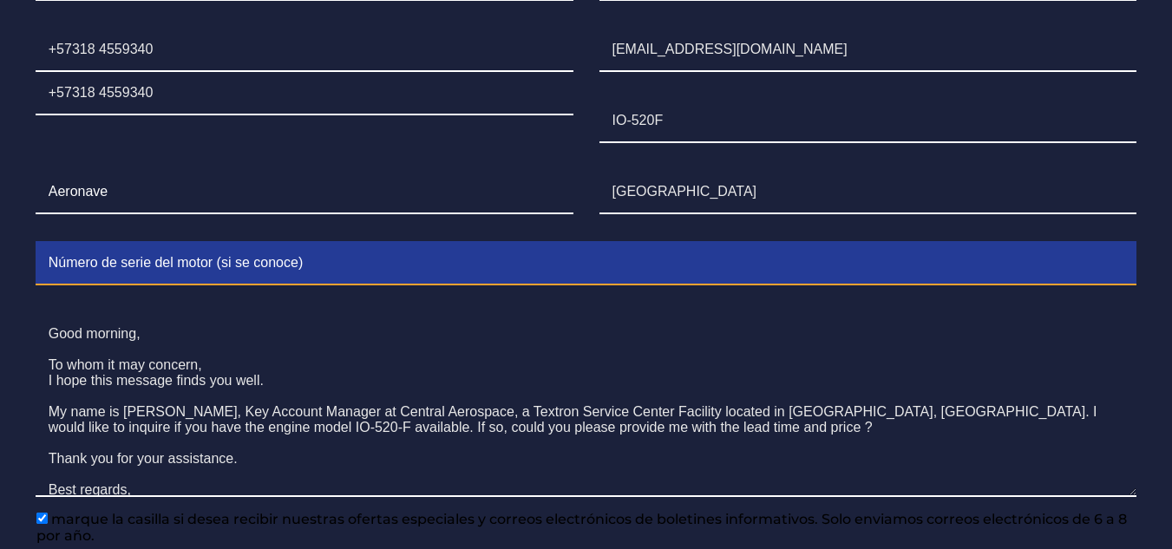
click at [309, 246] on input "Contact form" at bounding box center [586, 263] width 1101 height 43
drag, startPoint x: 304, startPoint y: 226, endPoint x: 0, endPoint y: 200, distance: 304.7
click at [0, 200] on section "Solicite una cotización o realice una consulta sobre una revisión / cambio de m…" at bounding box center [586, 223] width 1172 height 910
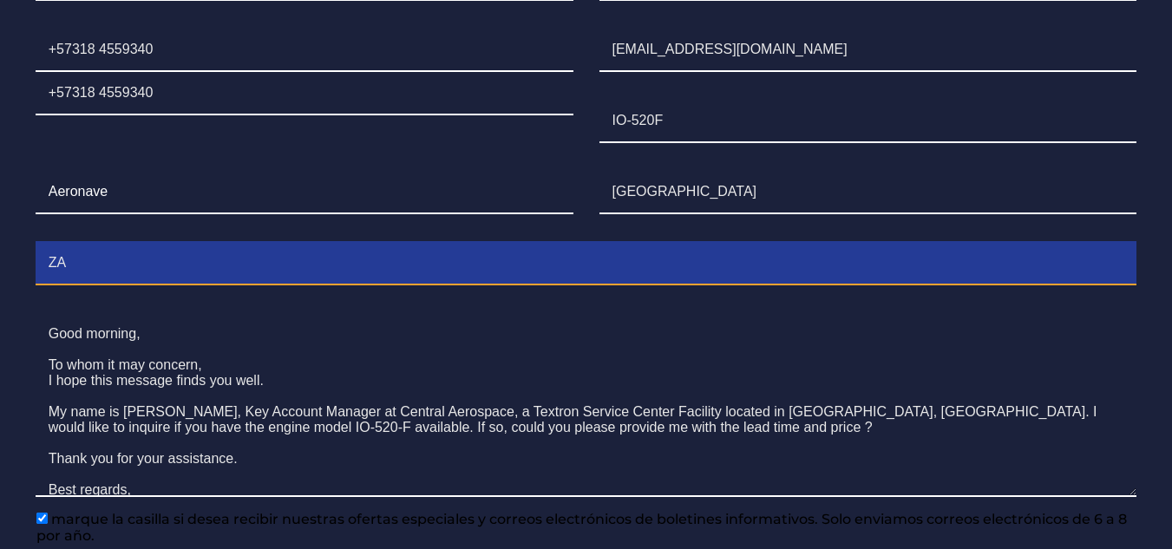
type input "Z"
click at [70, 242] on input "Contact form" at bounding box center [586, 263] width 1101 height 43
paste input "U206-G"
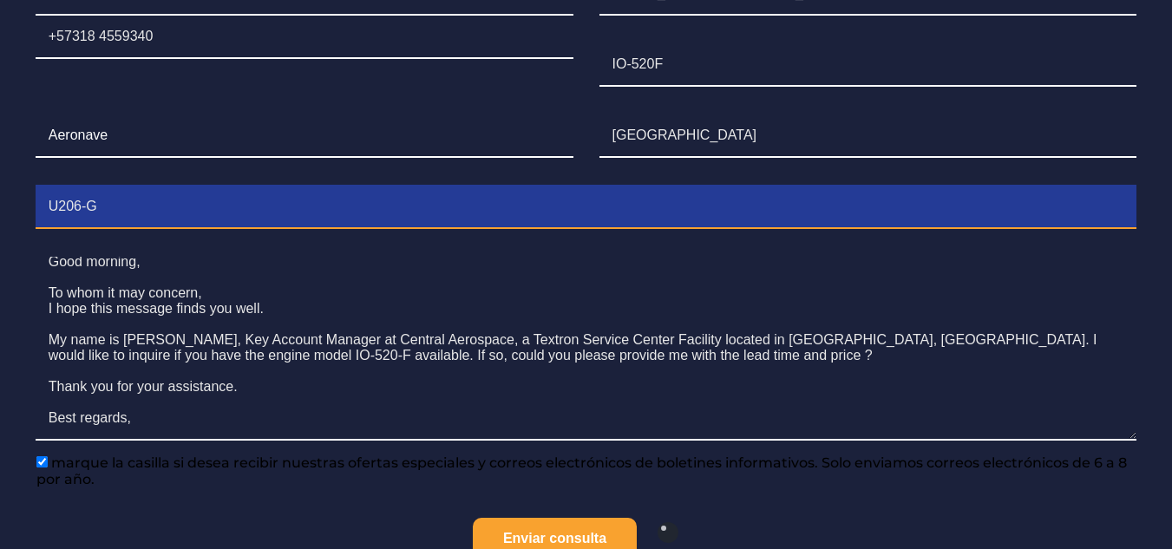
scroll to position [1609, 0]
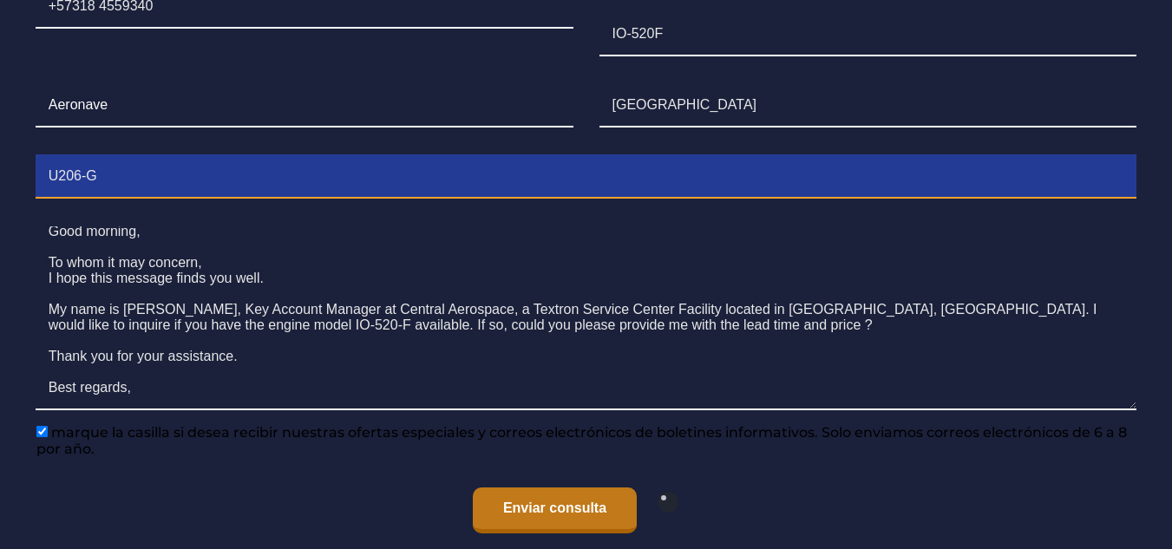
type input "U206-G"
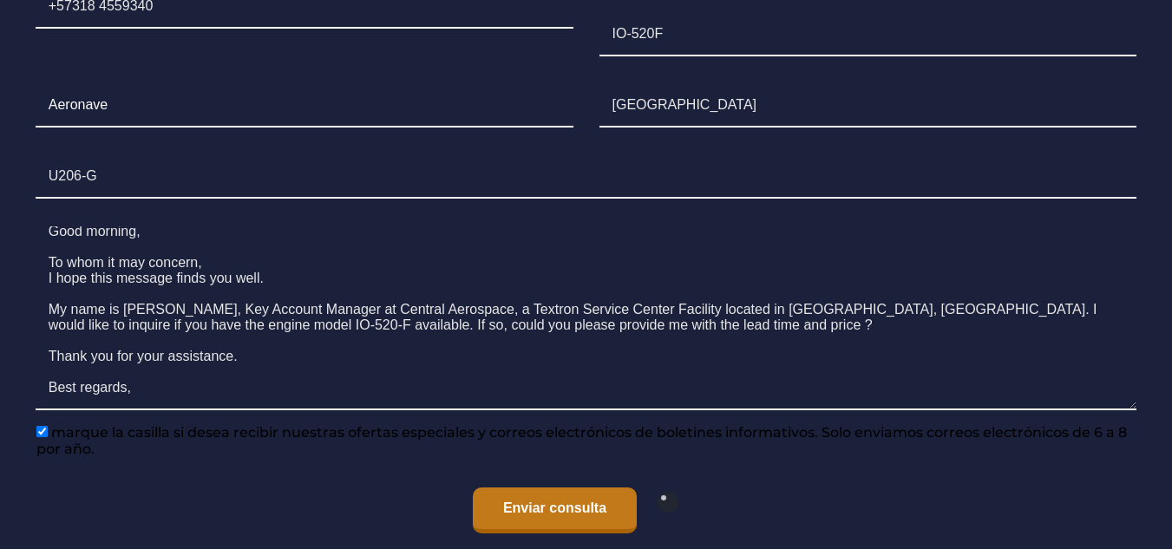
click at [538, 495] on input "Enviar consulta" at bounding box center [555, 510] width 164 height 46
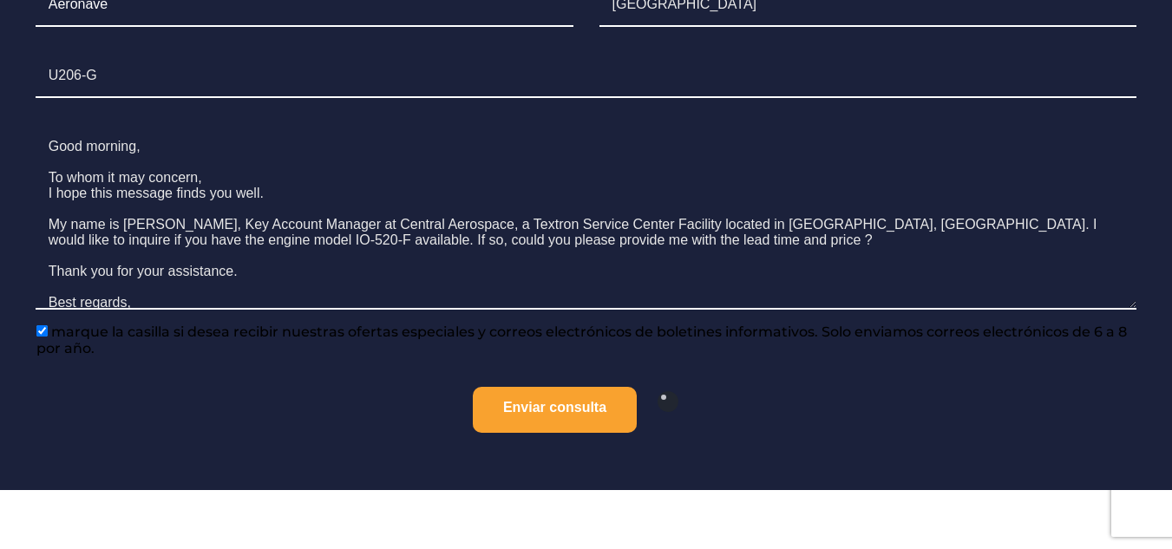
scroll to position [1869, 0]
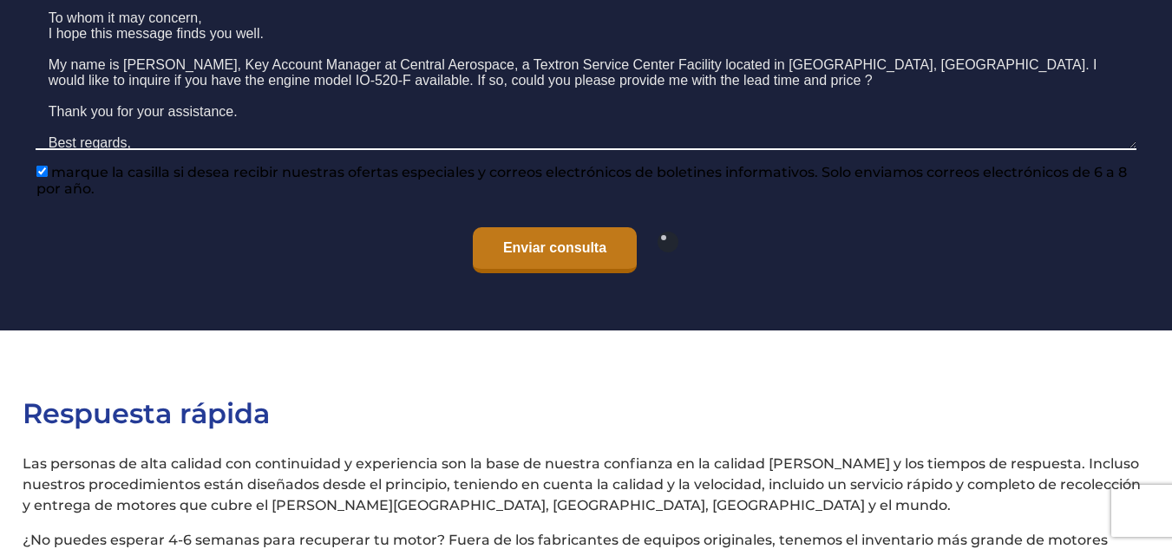
click at [568, 227] on input "Enviar consulta" at bounding box center [555, 250] width 164 height 46
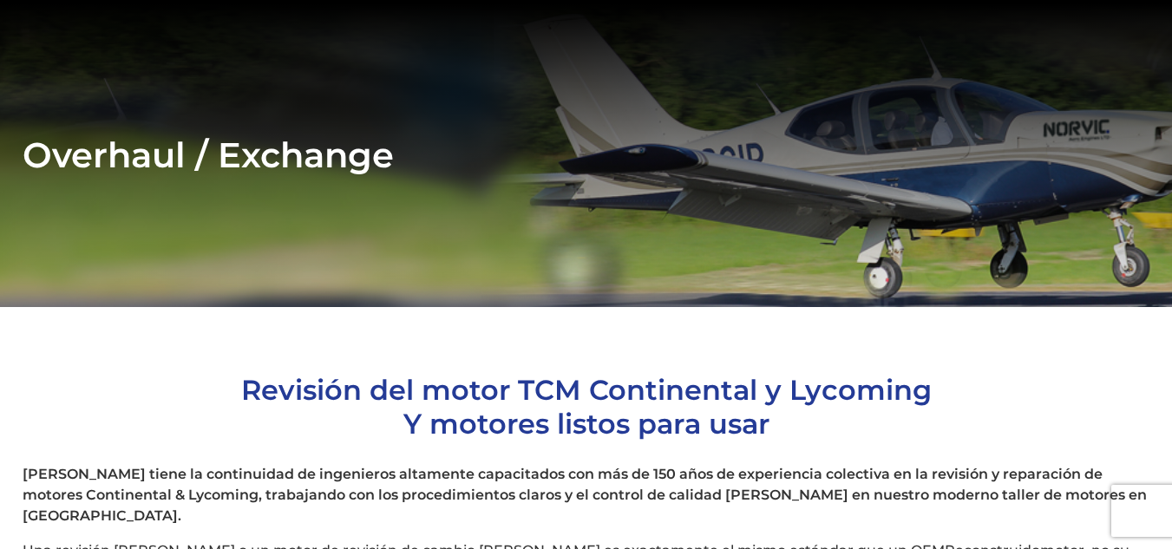
scroll to position [0, 0]
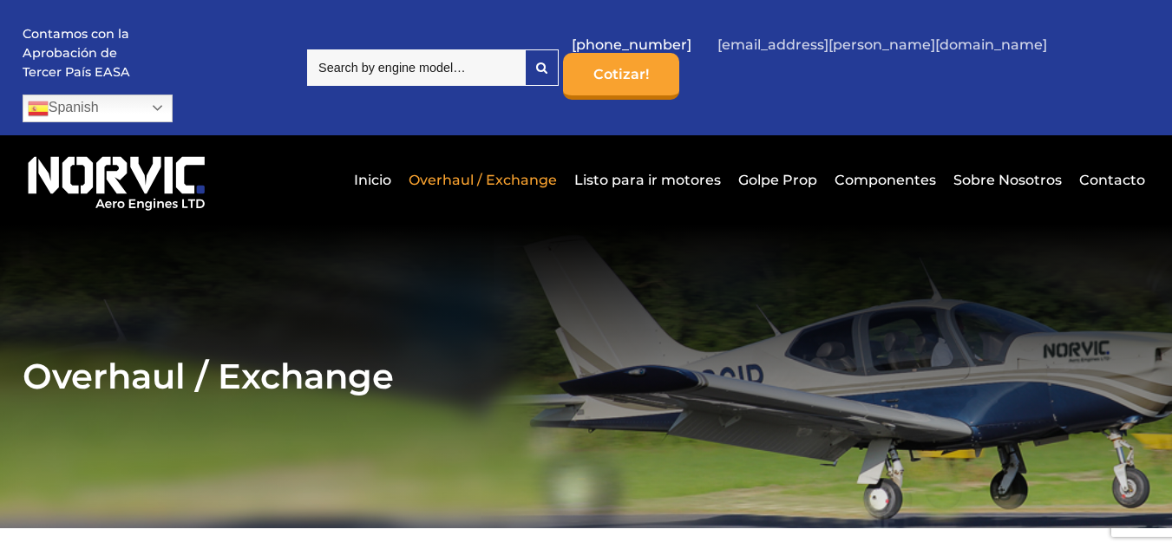
click at [894, 48] on link "[EMAIL_ADDRESS][DOMAIN_NAME]" at bounding box center [882, 44] width 347 height 42
drag, startPoint x: 883, startPoint y: 56, endPoint x: 1030, endPoint y: 74, distance: 148.6
click at [1024, 55] on ul "+44 (0)1273 490100 info@norvic.com Cotizar!" at bounding box center [854, 68] width 591 height 64
copy link "[EMAIL_ADDRESS][DOMAIN_NAME]"
